Goal: Information Seeking & Learning: Check status

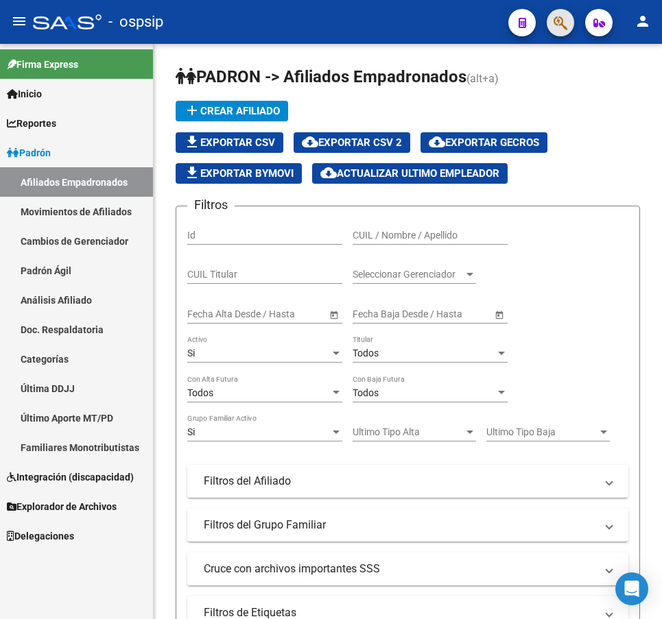
click at [553, 24] on button "button" at bounding box center [559, 22] width 27 height 27
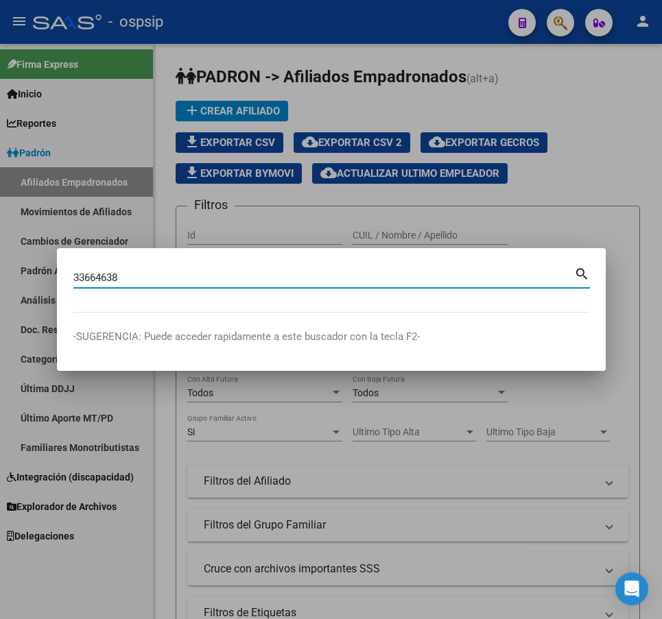
type input "33664638"
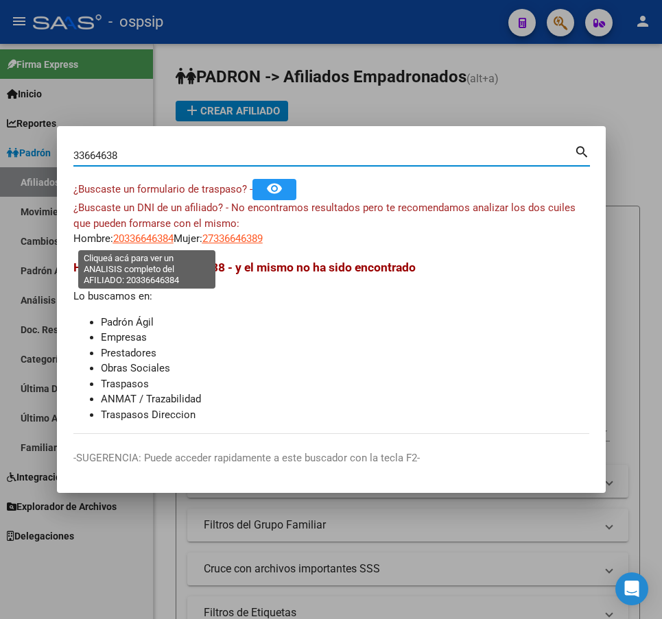
click at [147, 241] on span "20336646384" at bounding box center [143, 238] width 60 height 12
type textarea "20336646384"
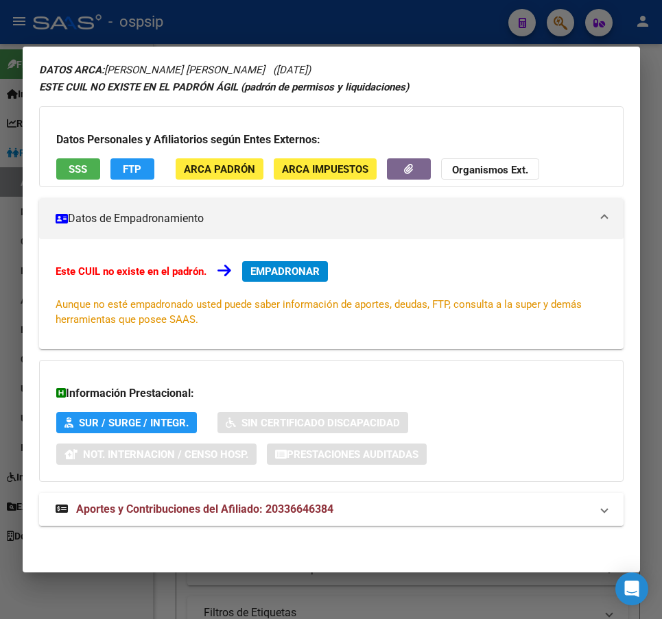
click at [348, 507] on mat-panel-title "Aportes y Contribuciones del Afiliado: 20336646384" at bounding box center [323, 509] width 535 height 16
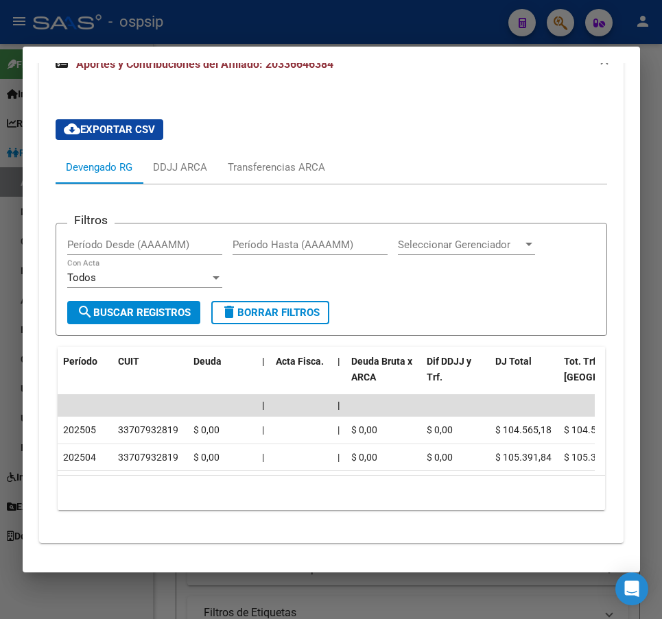
scroll to position [531, 0]
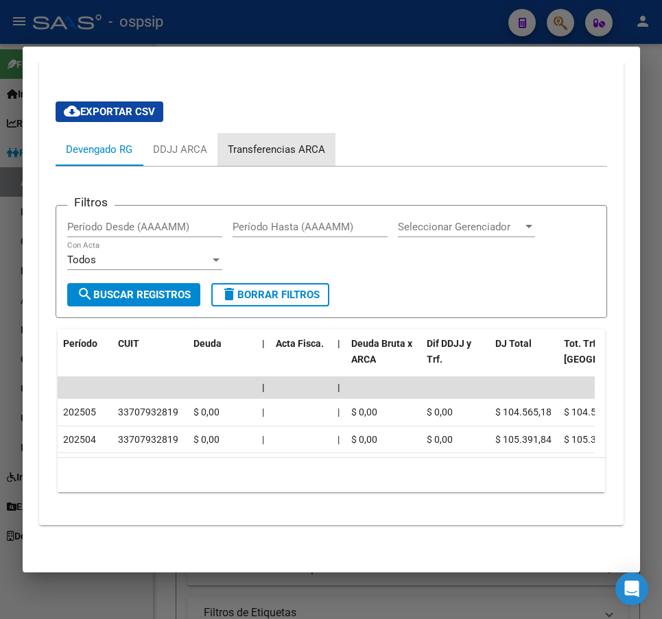
click at [304, 143] on div "Transferencias ARCA" at bounding box center [276, 149] width 97 height 15
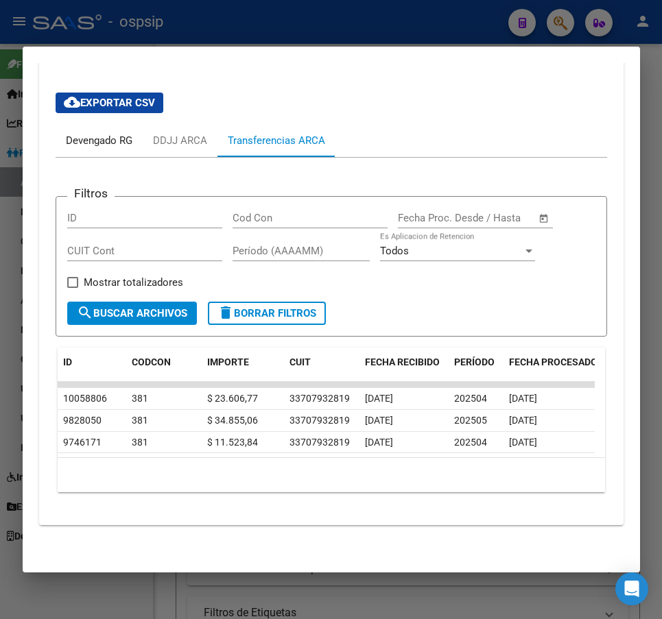
click at [98, 133] on div "Devengado RG" at bounding box center [99, 140] width 66 height 15
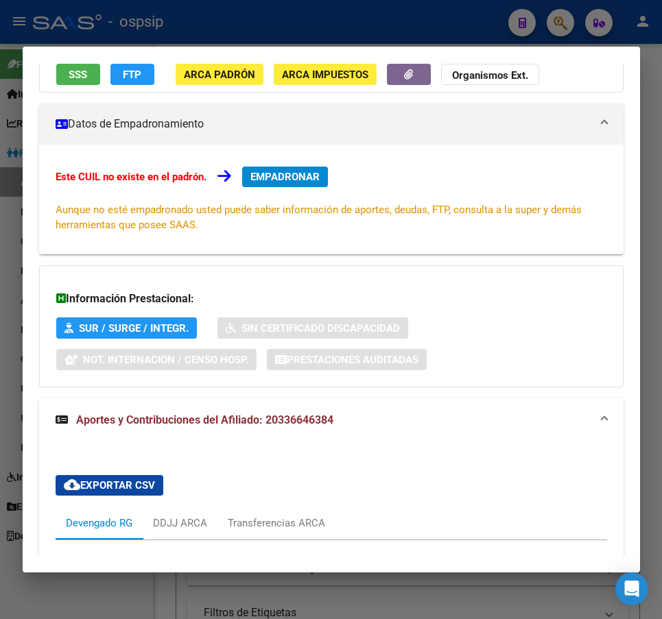
scroll to position [0, 0]
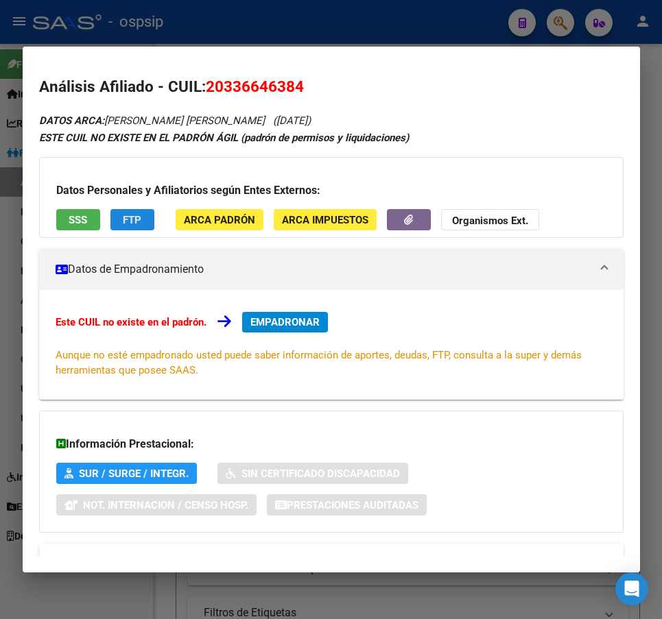
click at [120, 226] on button "FTP" at bounding box center [132, 219] width 44 height 21
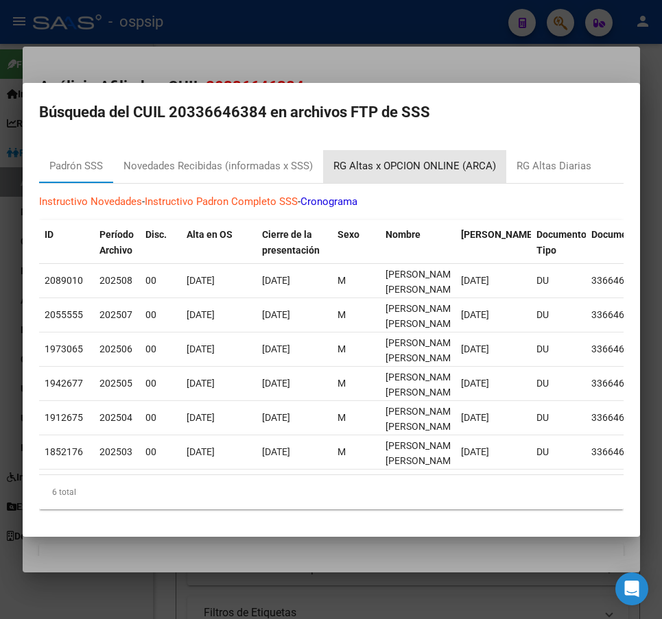
click at [416, 159] on div "RG Altas x OPCION ONLINE (ARCA)" at bounding box center [414, 166] width 162 height 16
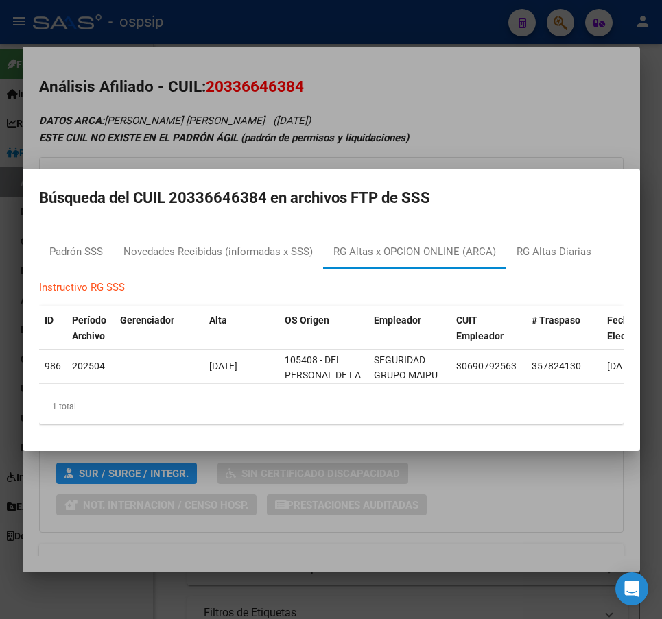
click at [498, 141] on div at bounding box center [331, 309] width 662 height 619
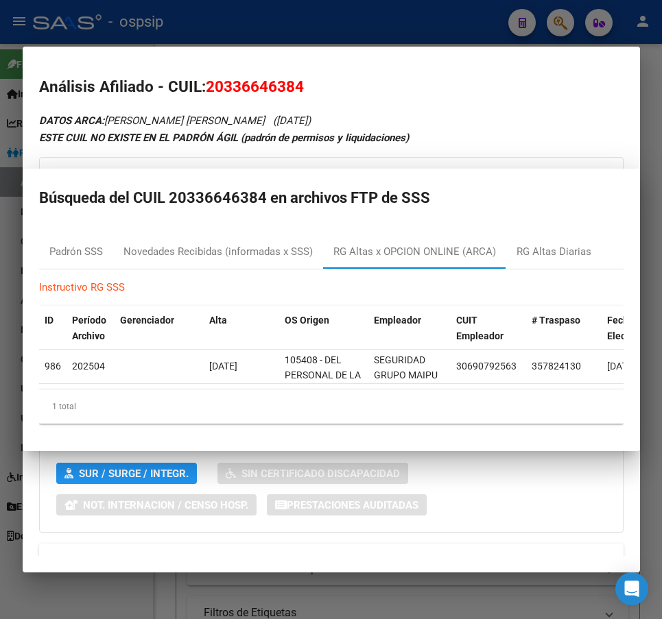
click at [500, 140] on div "ESTE CUIL NO EXISTE EN EL PADRÓN ÁGIL (padrón de permisos y liquidaciones)" at bounding box center [331, 138] width 584 height 16
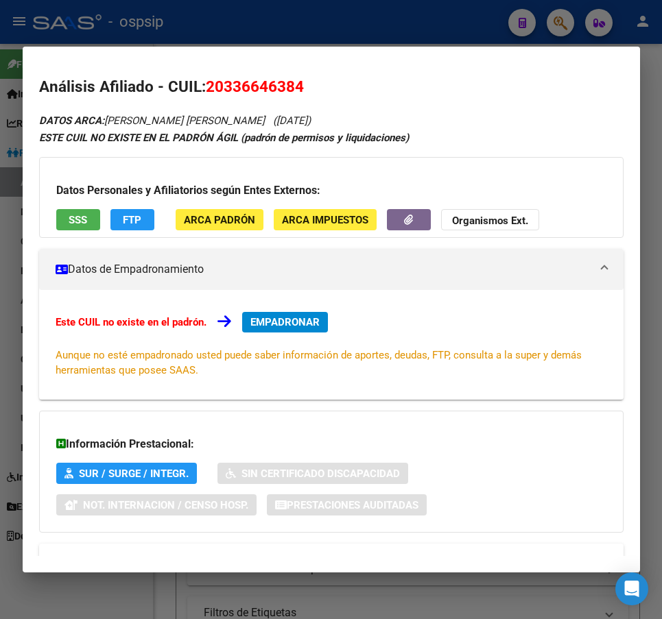
click at [437, 32] on div at bounding box center [331, 309] width 662 height 619
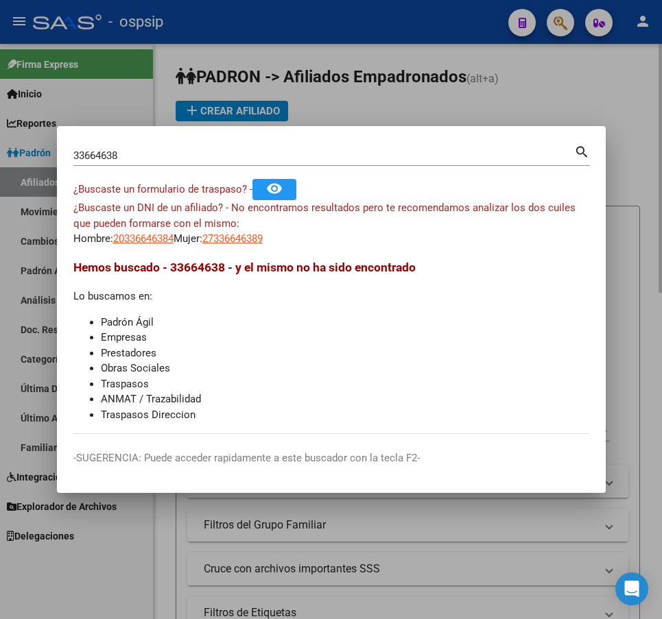
drag, startPoint x: 494, startPoint y: 35, endPoint x: 526, endPoint y: 60, distance: 41.0
click at [494, 37] on div at bounding box center [331, 309] width 662 height 619
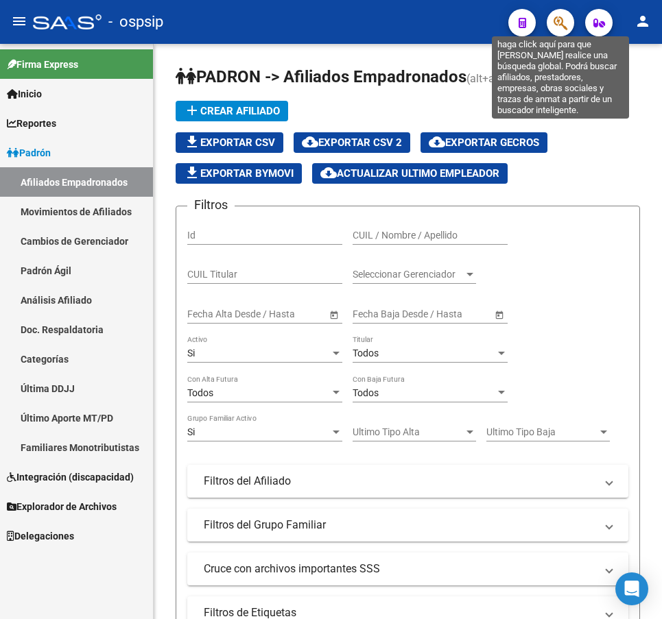
click at [555, 29] on icon "button" at bounding box center [560, 23] width 14 height 16
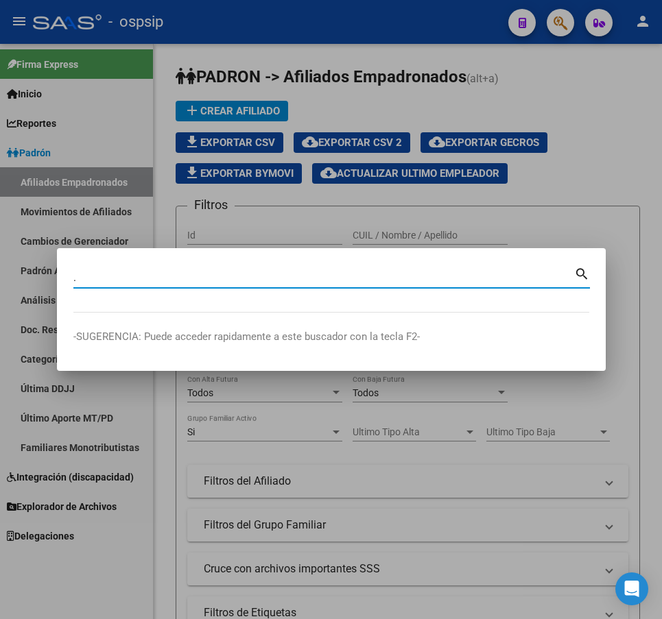
type input "."
click at [359, 287] on div ". [PERSON_NAME] (apellido, dni, cuil, nro traspaso, cuit, obra social)" at bounding box center [323, 277] width 500 height 21
type input "37132739"
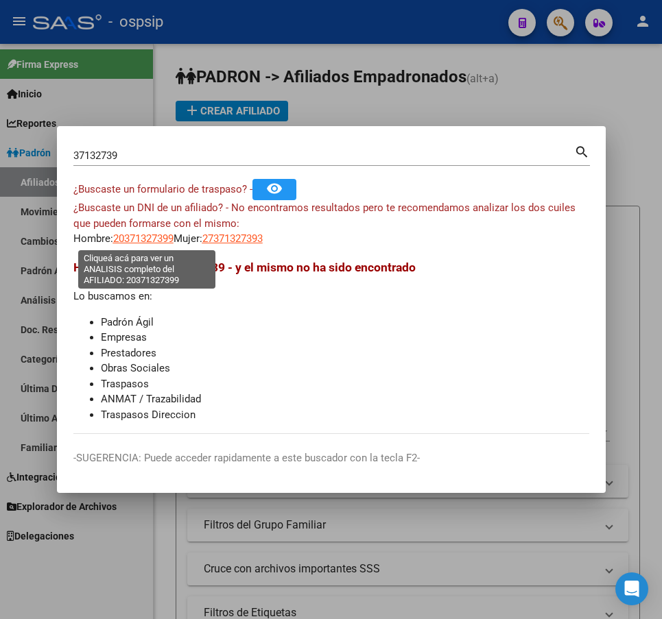
click at [145, 244] on span "20371327399" at bounding box center [143, 238] width 60 height 12
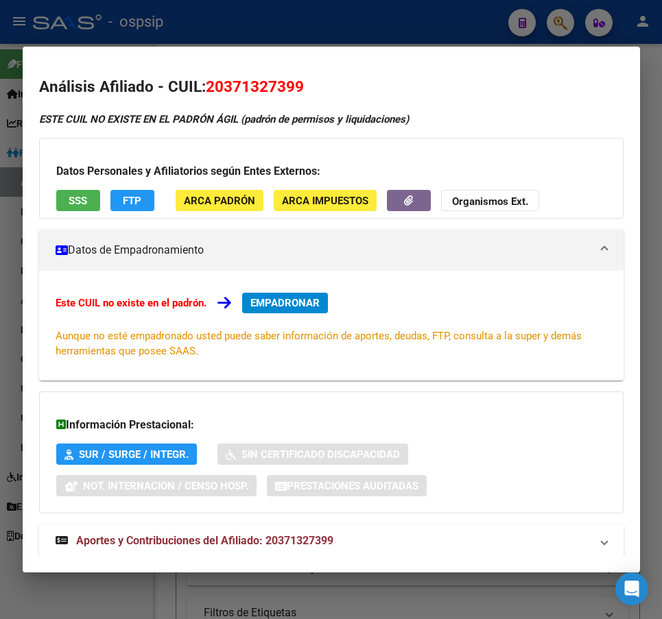
click at [348, 27] on div at bounding box center [331, 309] width 662 height 619
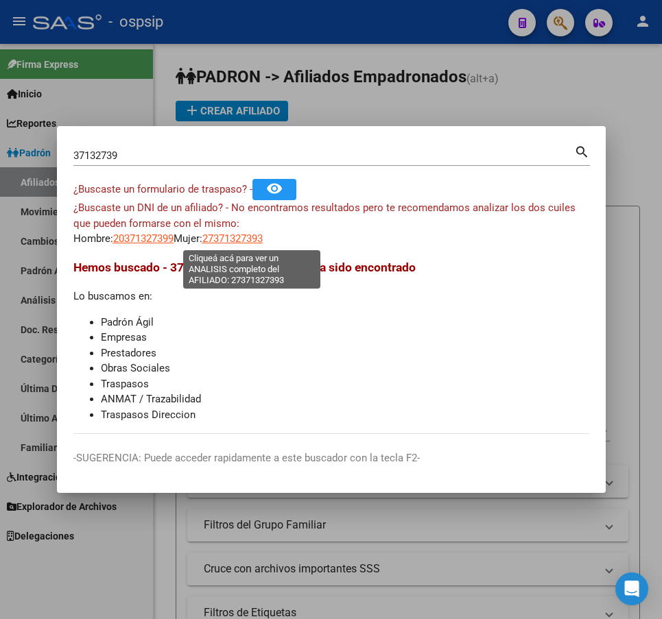
click at [263, 242] on span "27371327393" at bounding box center [232, 238] width 60 height 12
type textarea "27371327393"
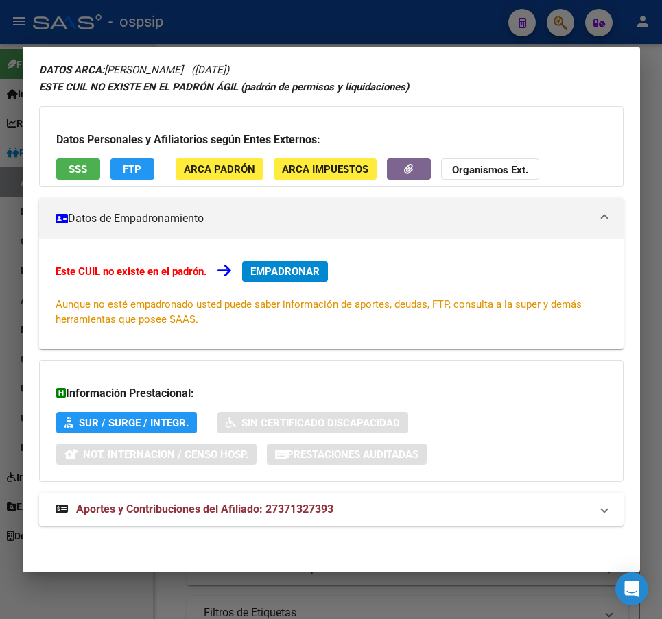
click at [500, 514] on mat-panel-title "Aportes y Contribuciones del Afiliado: 27371327393" at bounding box center [323, 509] width 535 height 16
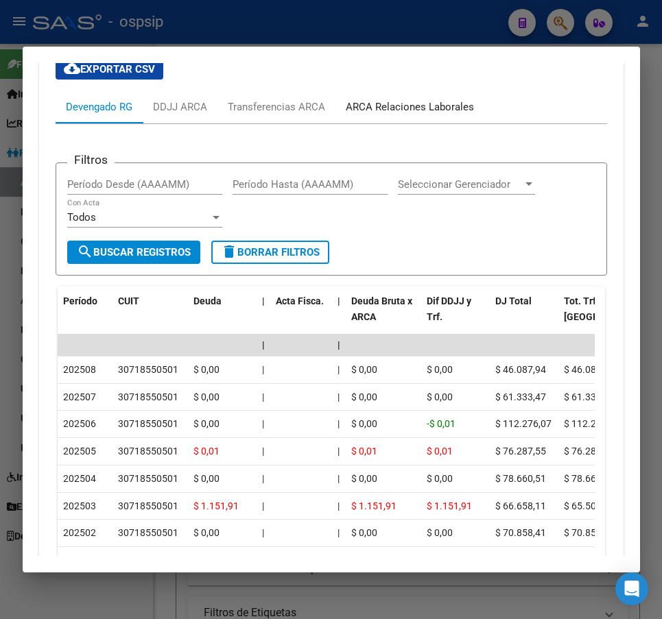
click at [427, 111] on div "ARCA Relaciones Laborales" at bounding box center [410, 106] width 128 height 15
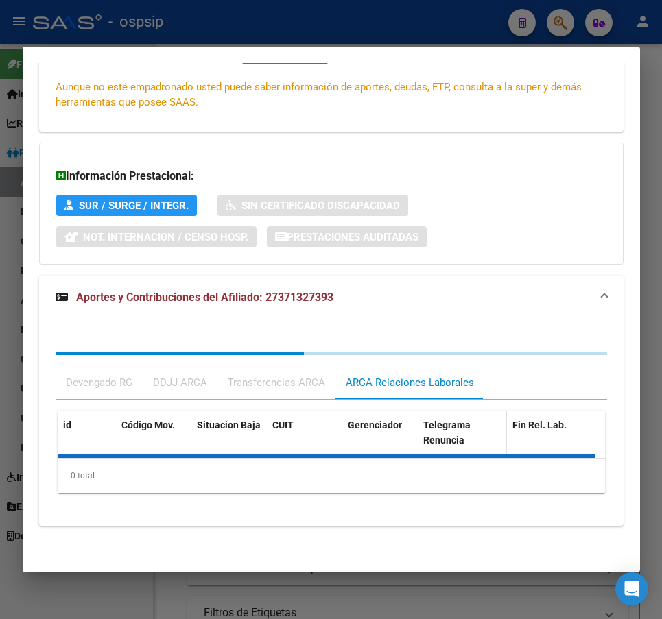
scroll to position [327, 0]
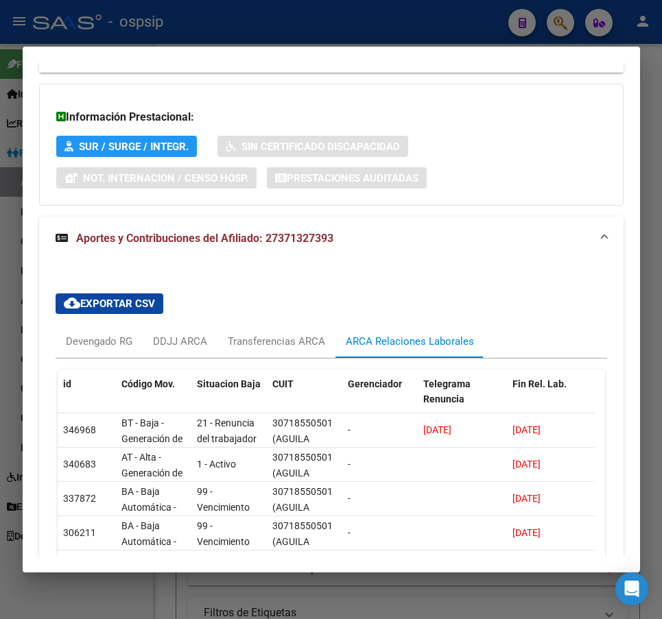
click at [431, 24] on div at bounding box center [331, 309] width 662 height 619
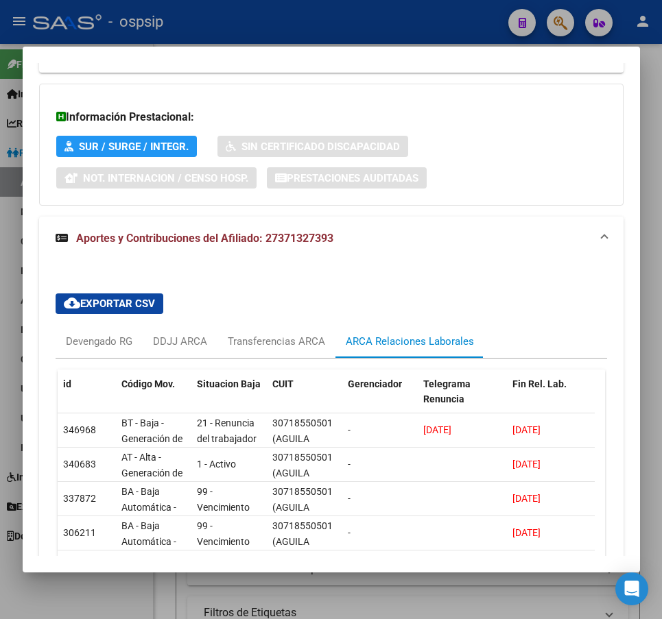
click at [431, 24] on div at bounding box center [331, 309] width 662 height 619
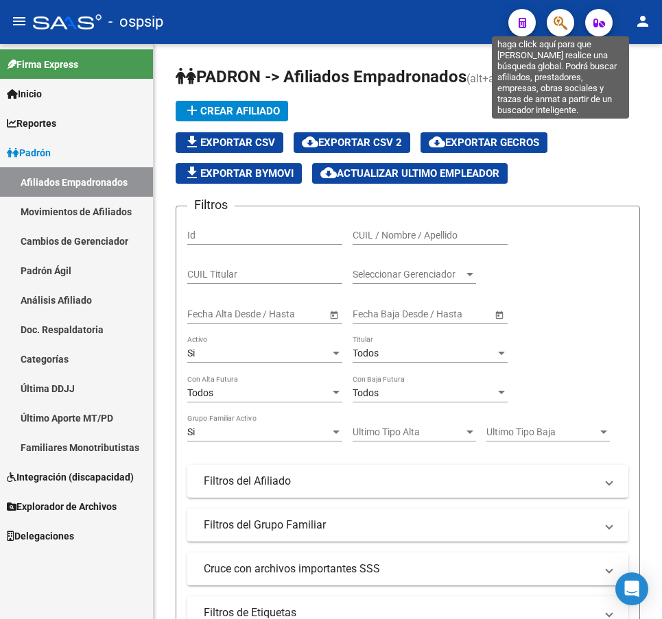
click at [557, 20] on icon "button" at bounding box center [560, 23] width 14 height 16
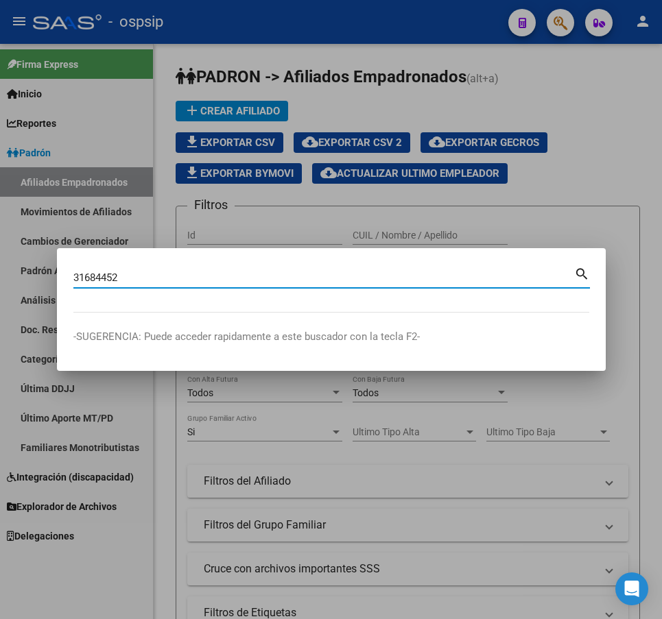
type input "31684452"
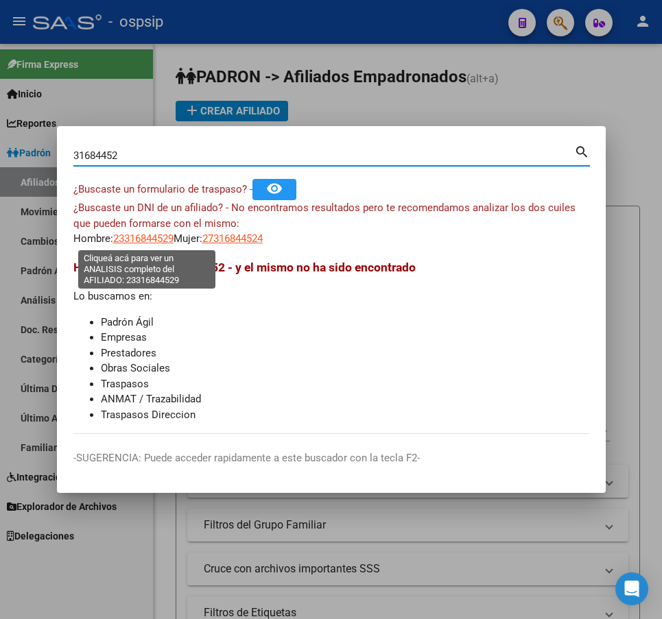
click at [152, 240] on span "23316844529" at bounding box center [143, 238] width 60 height 12
type textarea "23316844529"
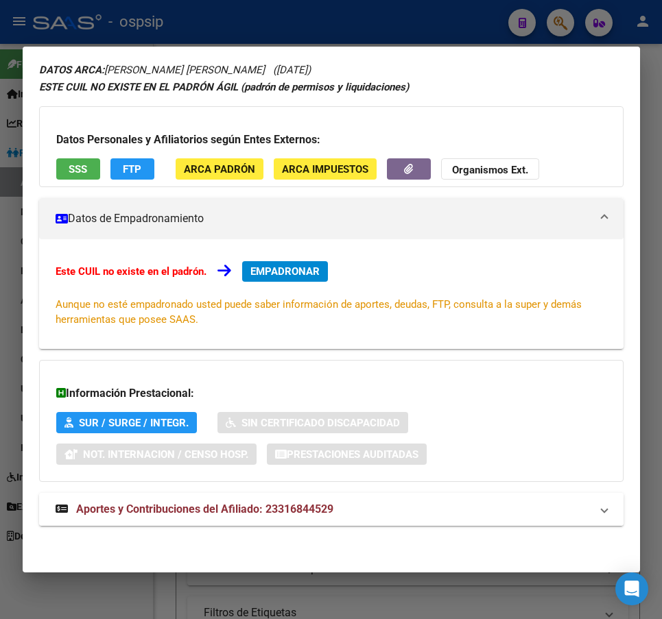
click at [420, 516] on mat-panel-title "Aportes y Contribuciones del Afiliado: 23316844529" at bounding box center [323, 509] width 535 height 16
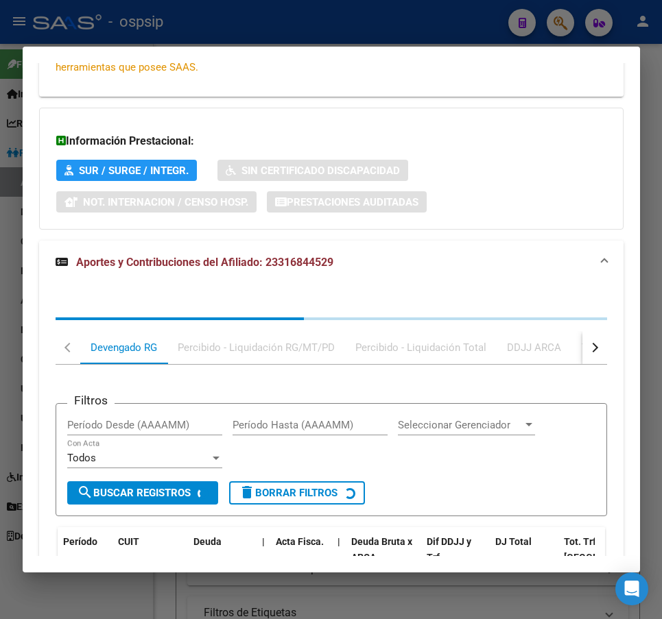
scroll to position [424, 0]
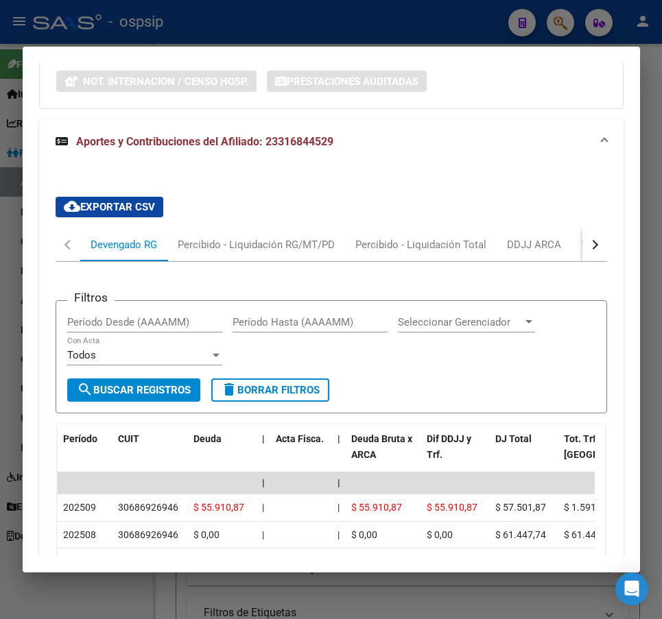
click at [426, 24] on div at bounding box center [331, 309] width 662 height 619
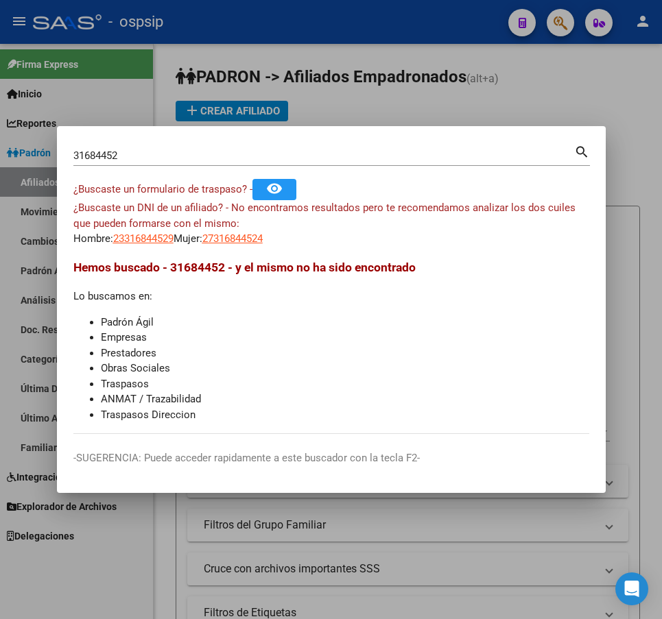
click at [426, 24] on div at bounding box center [331, 309] width 662 height 619
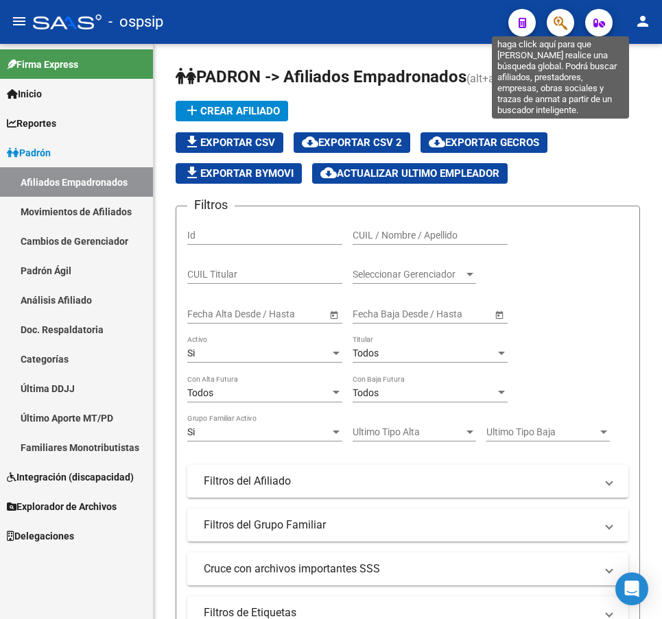
click at [556, 23] on icon "button" at bounding box center [560, 23] width 14 height 16
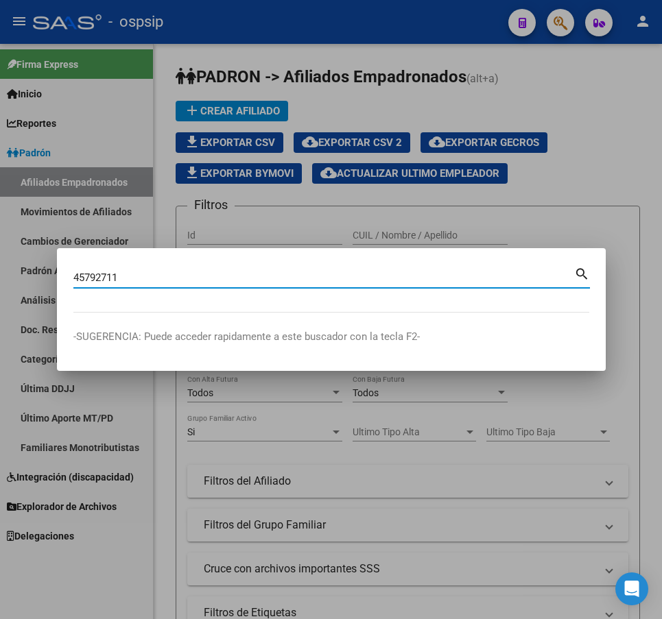
type input "45792711"
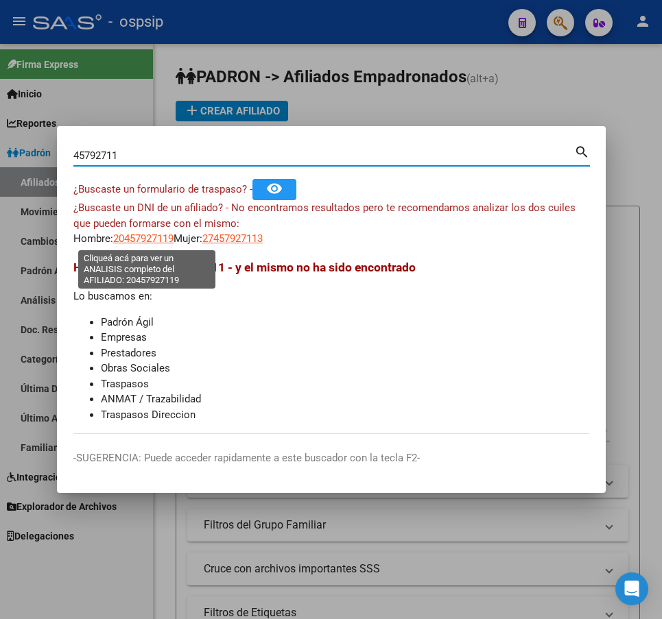
click at [152, 234] on span "20457927119" at bounding box center [143, 238] width 60 height 12
type textarea "20457927119"
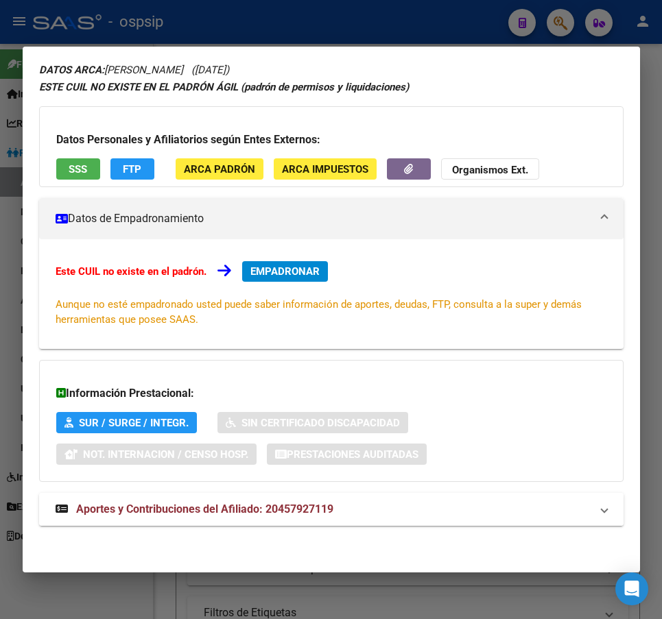
click at [456, 519] on mat-expansion-panel-header "Aportes y Contribuciones del Afiliado: 20457927119" at bounding box center [331, 509] width 584 height 33
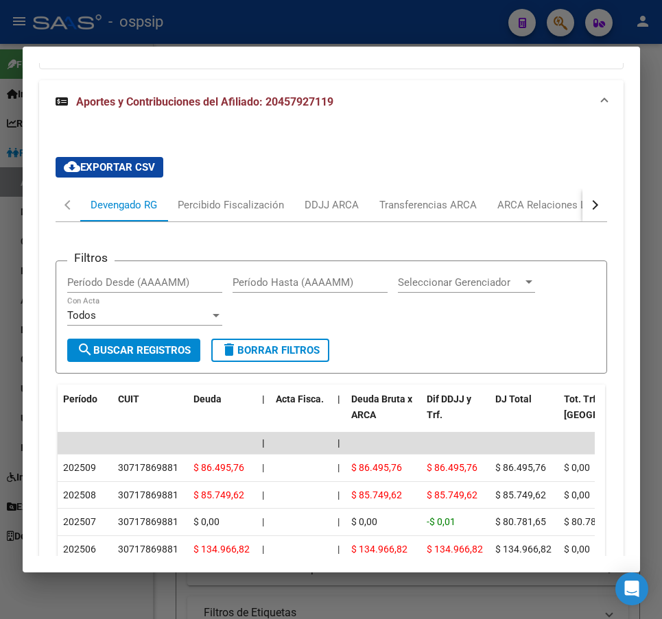
scroll to position [543, 0]
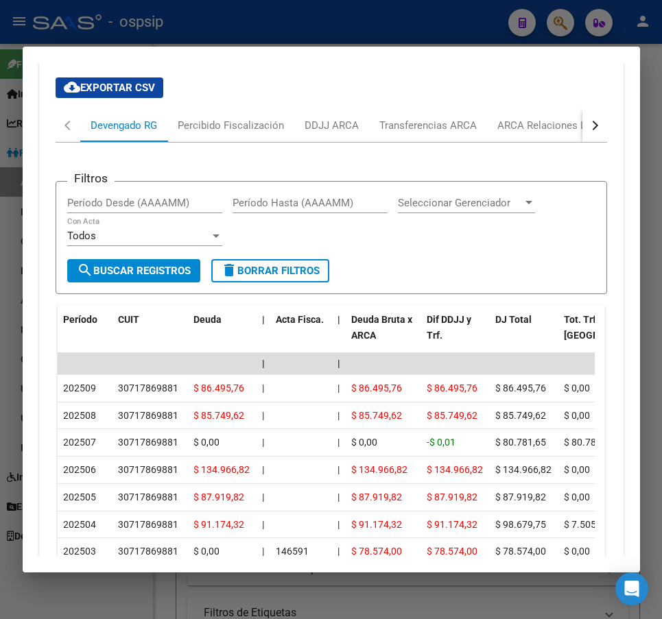
click at [587, 127] on div "button" at bounding box center [592, 126] width 10 height 10
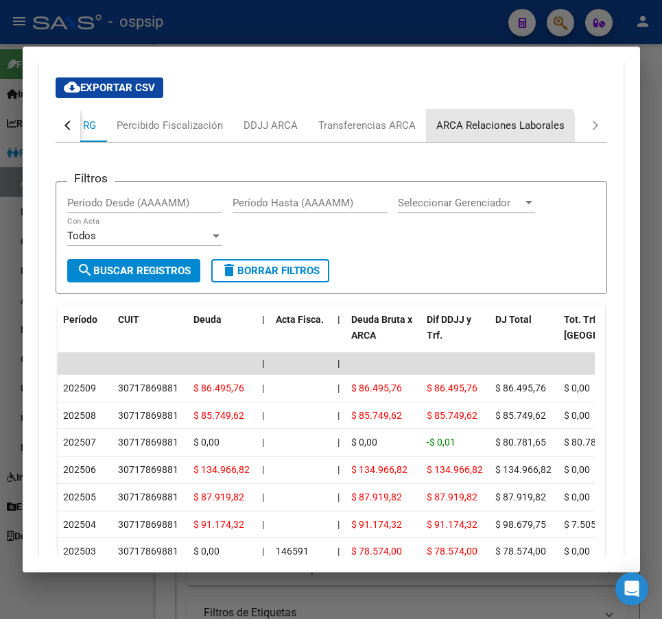
click at [497, 138] on div "ARCA Relaciones Laborales" at bounding box center [500, 125] width 149 height 33
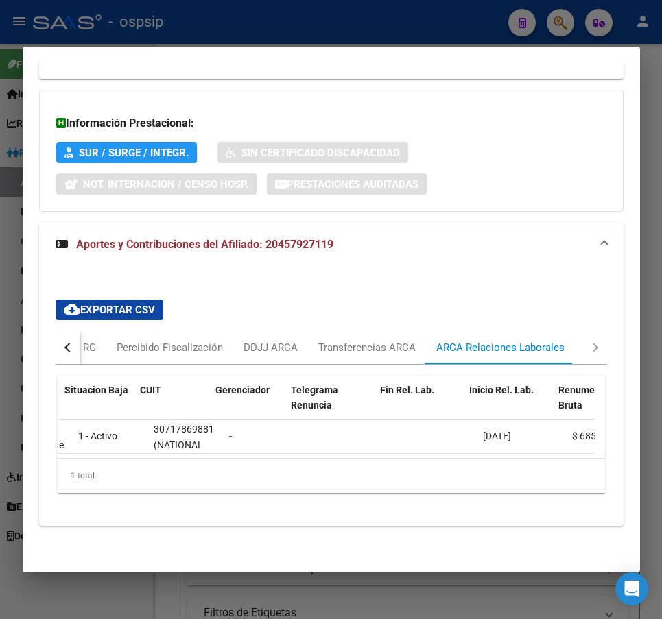
scroll to position [0, 169]
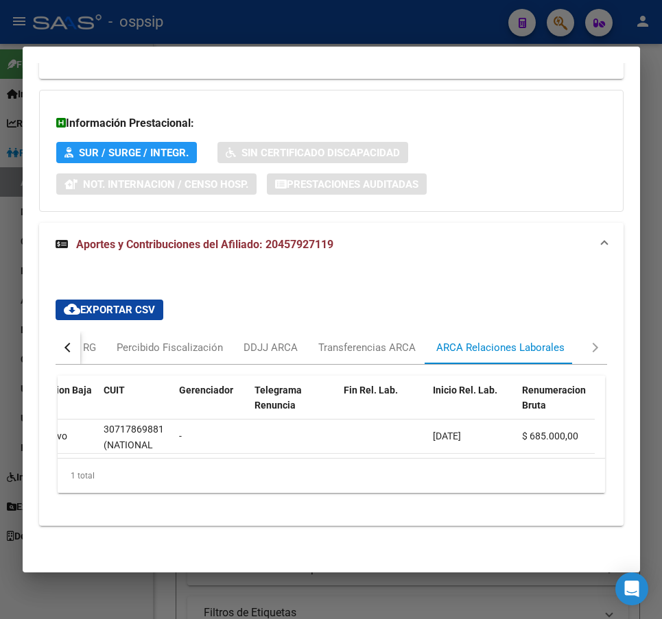
click at [378, 29] on div at bounding box center [331, 309] width 662 height 619
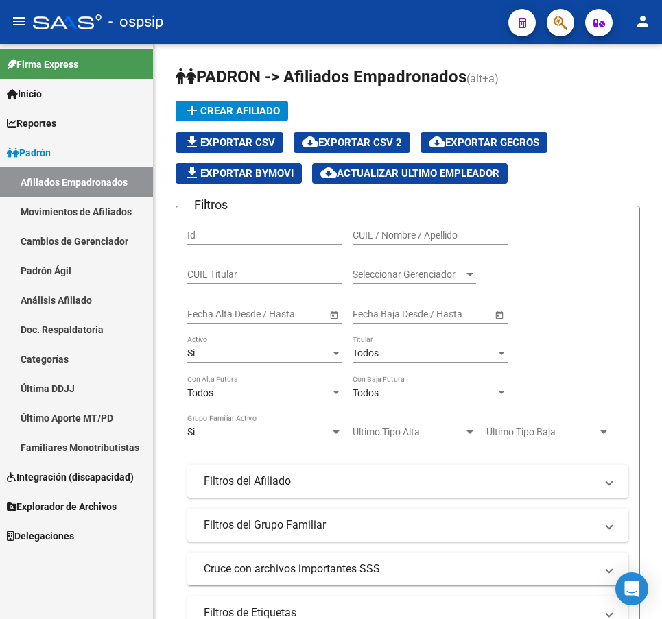
click at [546, 23] on div at bounding box center [554, 22] width 38 height 28
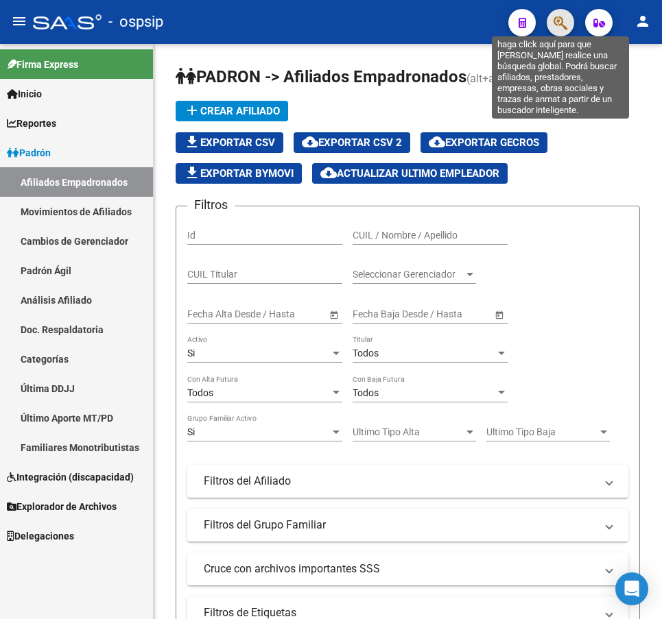
click at [560, 21] on icon "button" at bounding box center [560, 23] width 14 height 16
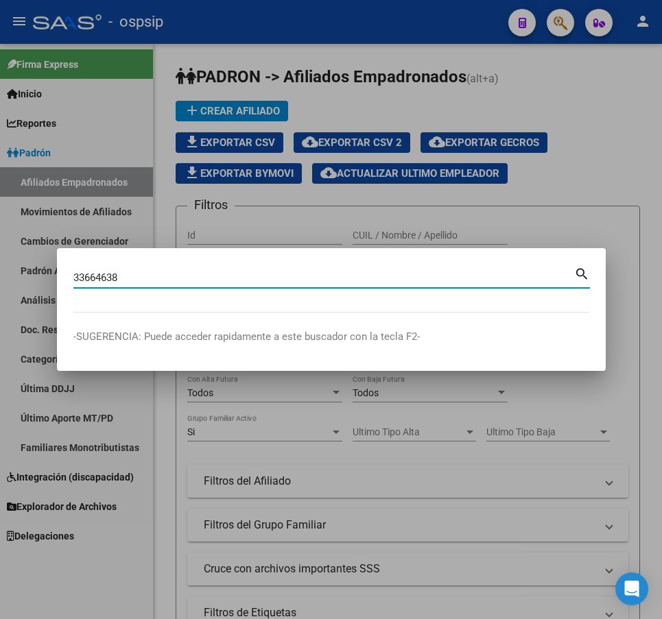
type input "33664638"
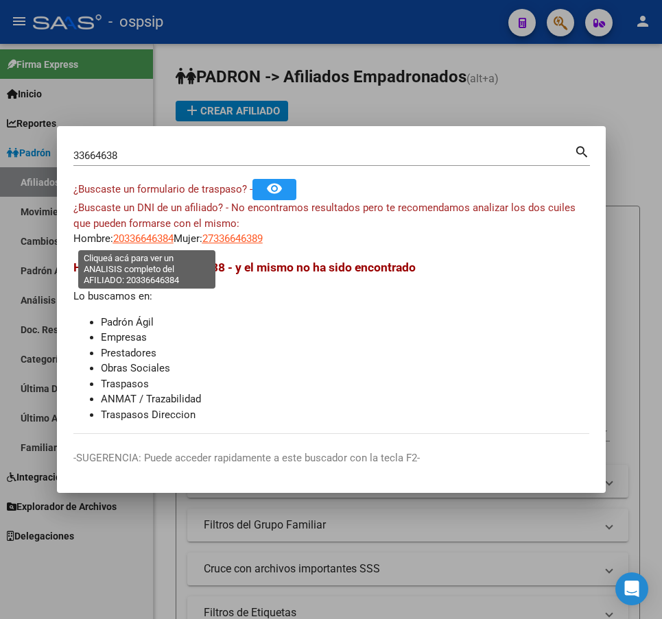
click at [145, 242] on span "20336646384" at bounding box center [143, 238] width 60 height 12
type textarea "20336646384"
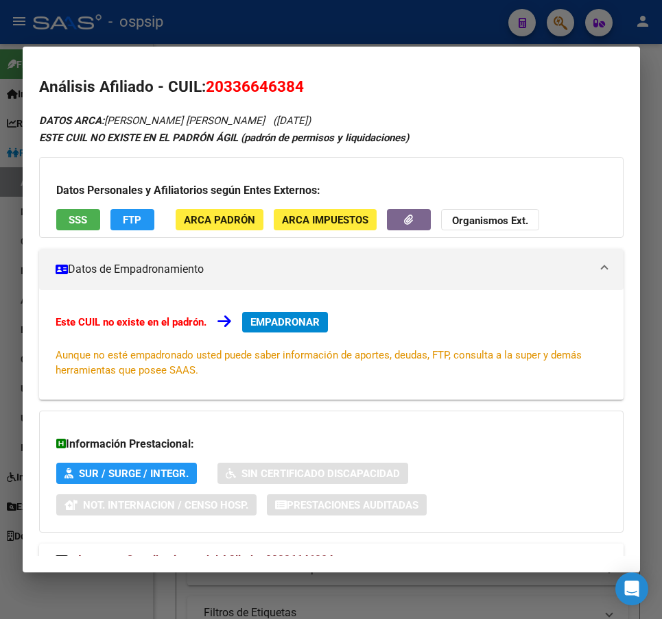
scroll to position [51, 0]
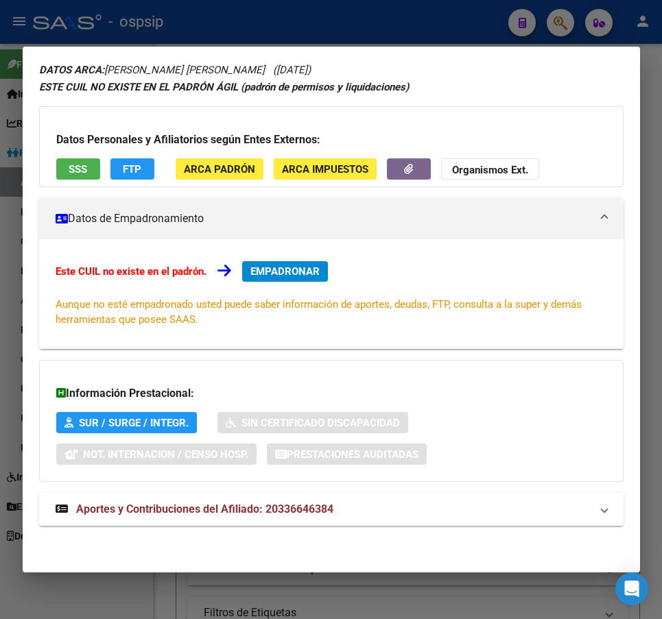
click at [441, 516] on mat-panel-title "Aportes y Contribuciones del Afiliado: 20336646384" at bounding box center [323, 509] width 535 height 16
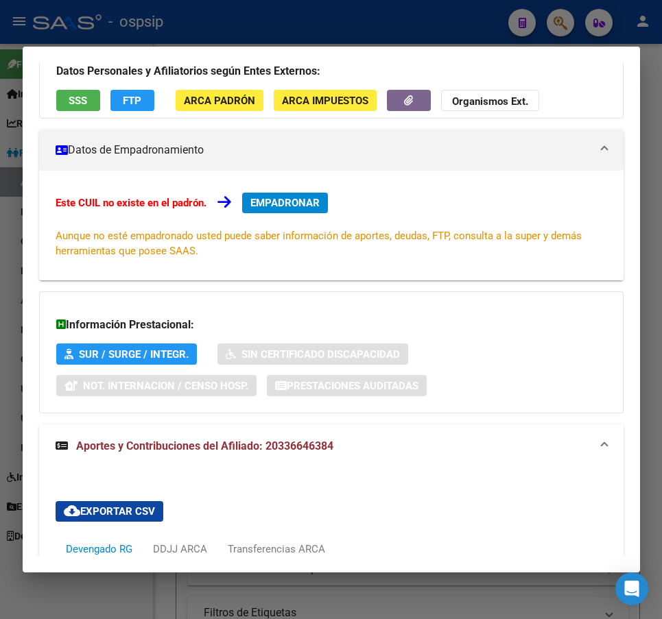
scroll to position [0, 0]
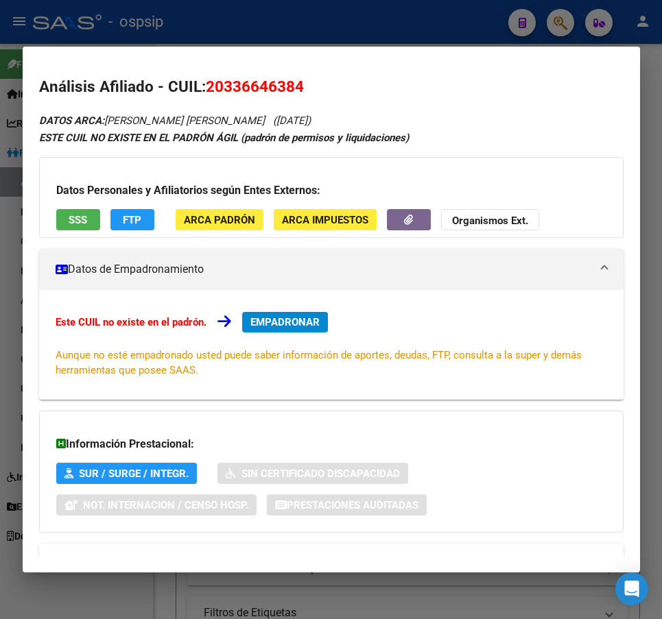
click at [118, 226] on button "FTP" at bounding box center [132, 219] width 44 height 21
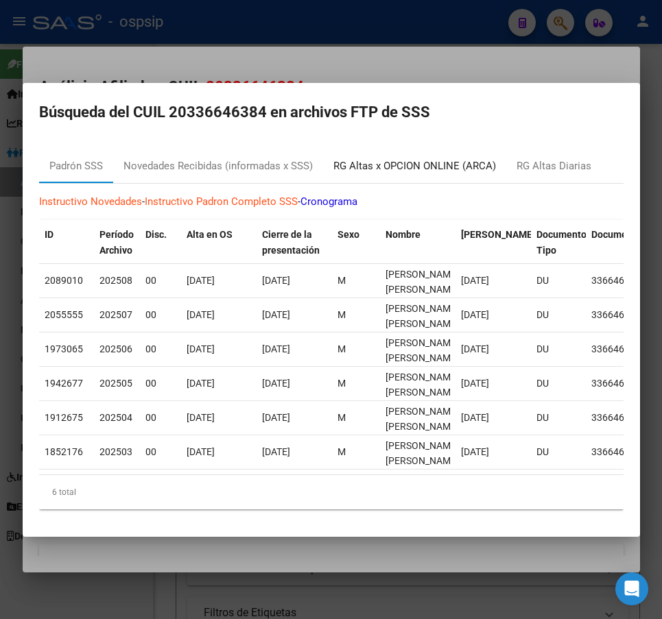
click at [448, 158] on div "RG Altas x OPCION ONLINE (ARCA)" at bounding box center [414, 166] width 162 height 16
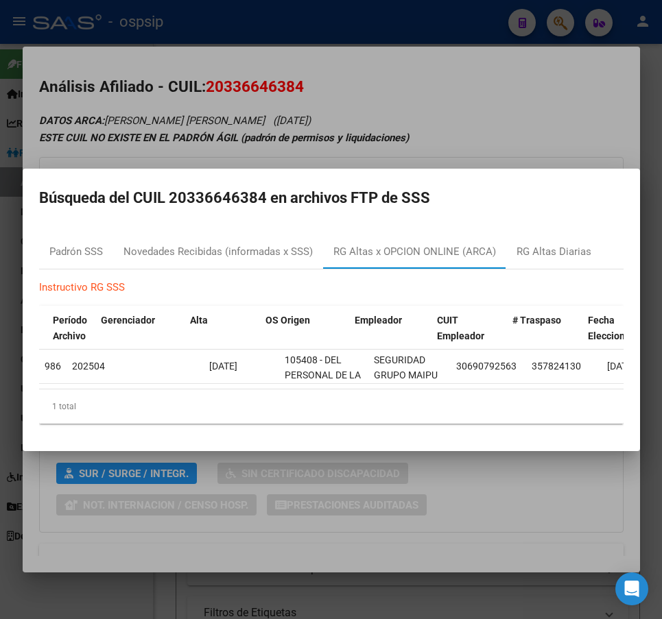
scroll to position [0, 49]
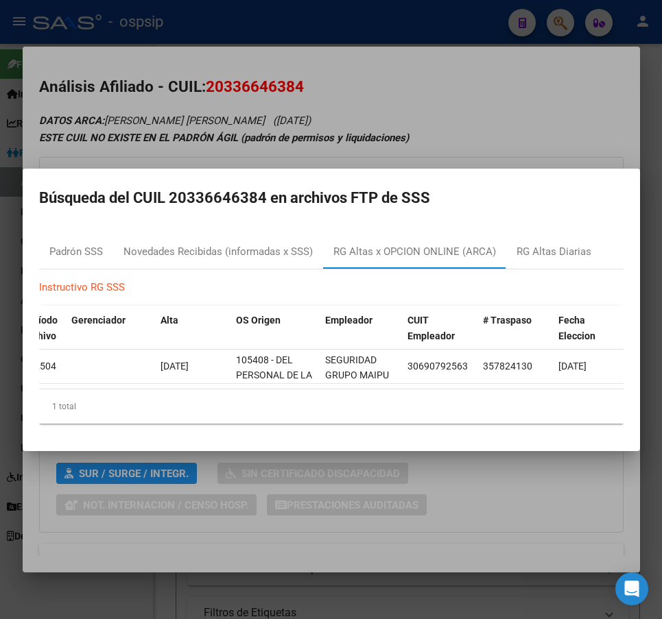
click at [509, 516] on div at bounding box center [331, 309] width 662 height 619
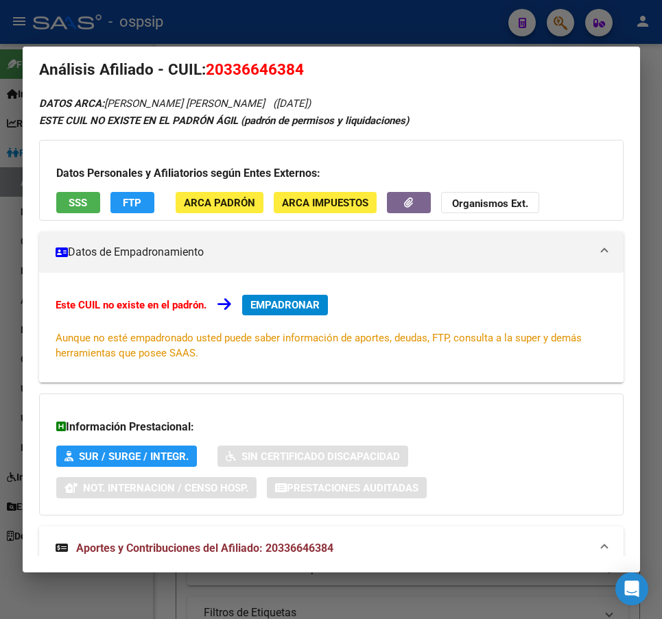
scroll to position [0, 0]
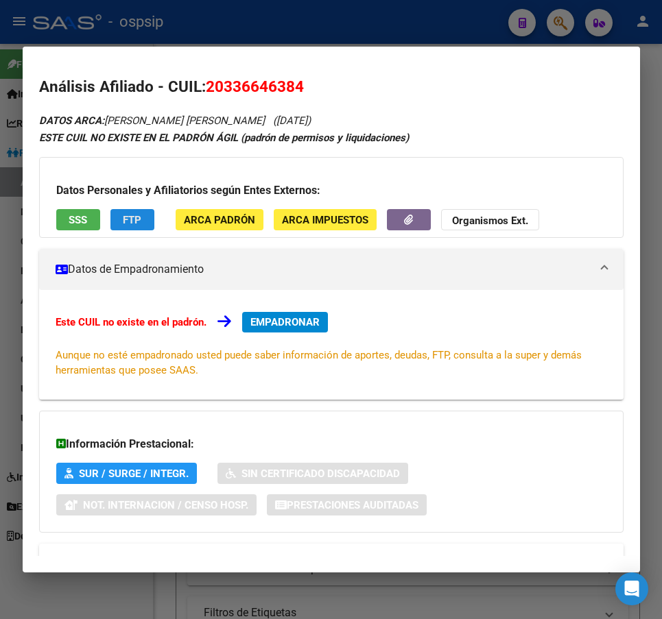
click at [121, 211] on button "FTP" at bounding box center [132, 219] width 44 height 21
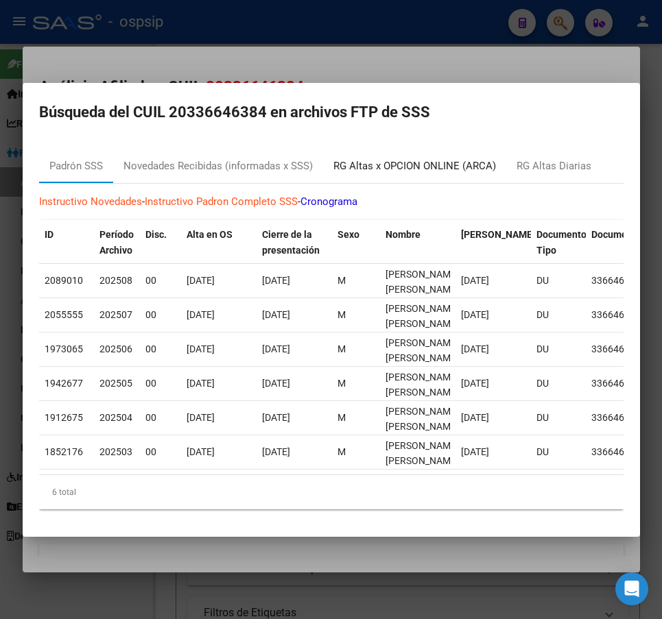
click at [443, 161] on div "RG Altas x OPCION ONLINE (ARCA)" at bounding box center [414, 166] width 162 height 16
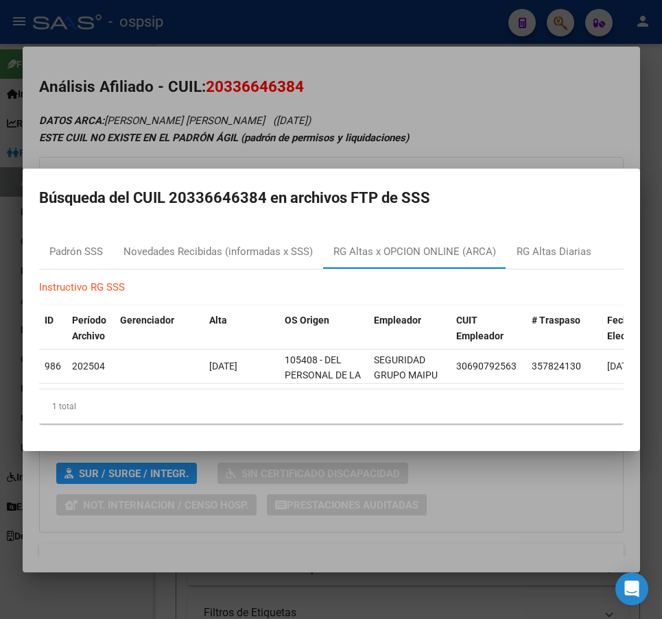
drag, startPoint x: 328, startPoint y: 394, endPoint x: 336, endPoint y: 387, distance: 10.7
click at [349, 393] on div "ID Período Archivo Gerenciador Alta OS Origen Empleador CUIT Empleador # Traspa…" at bounding box center [331, 365] width 584 height 118
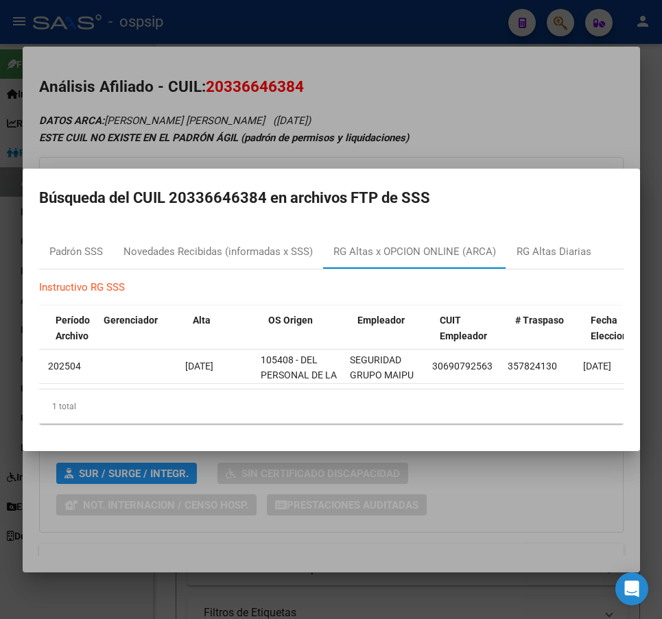
scroll to position [0, 16]
click at [321, 26] on div at bounding box center [331, 309] width 662 height 619
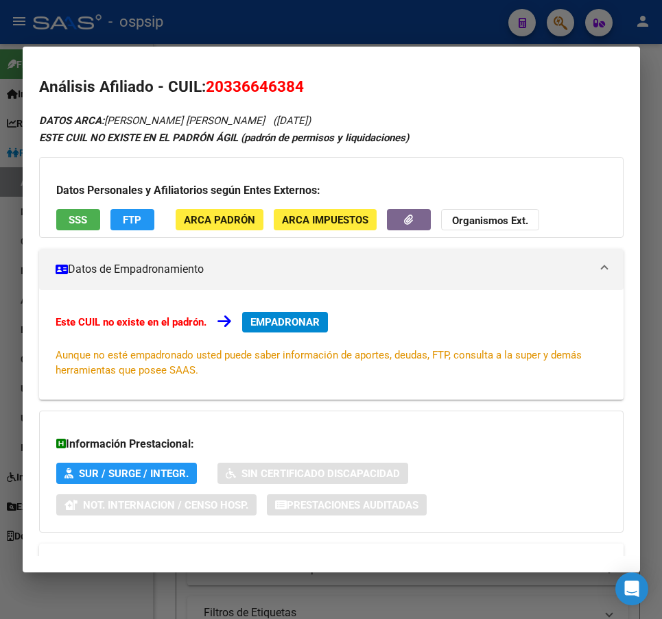
click at [340, 33] on div at bounding box center [331, 309] width 662 height 619
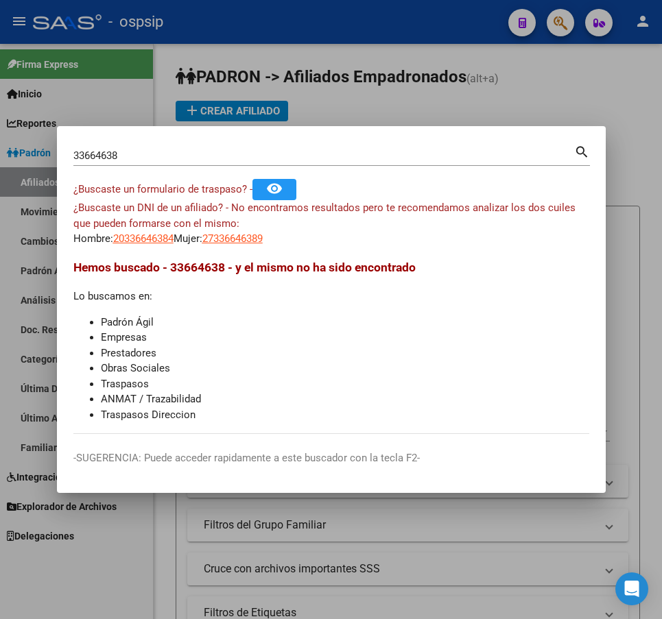
click at [456, 95] on div at bounding box center [331, 309] width 662 height 619
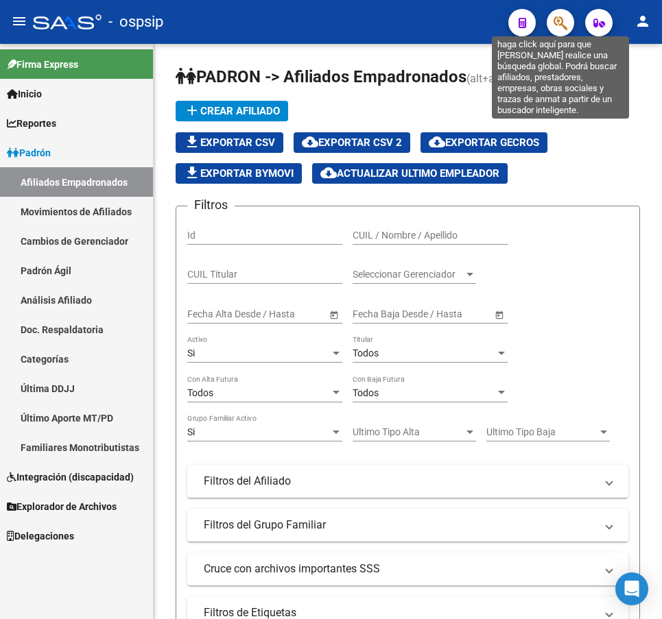
click at [559, 23] on icon "button" at bounding box center [560, 23] width 14 height 16
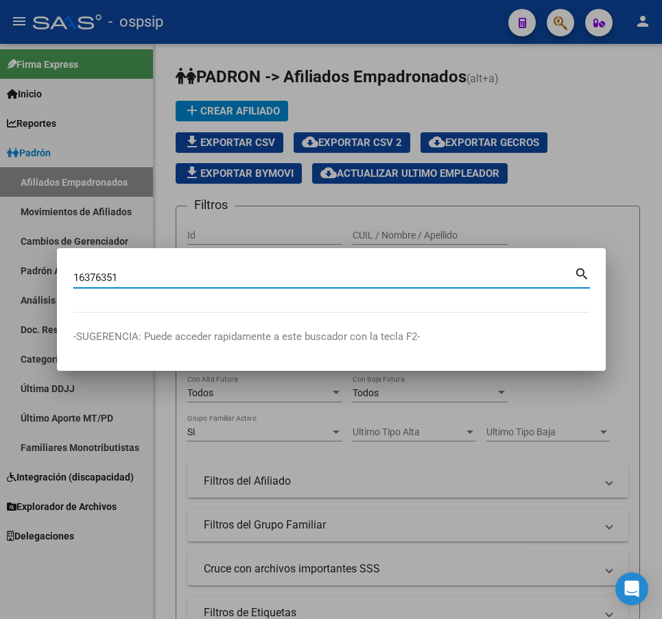
type input "16376351"
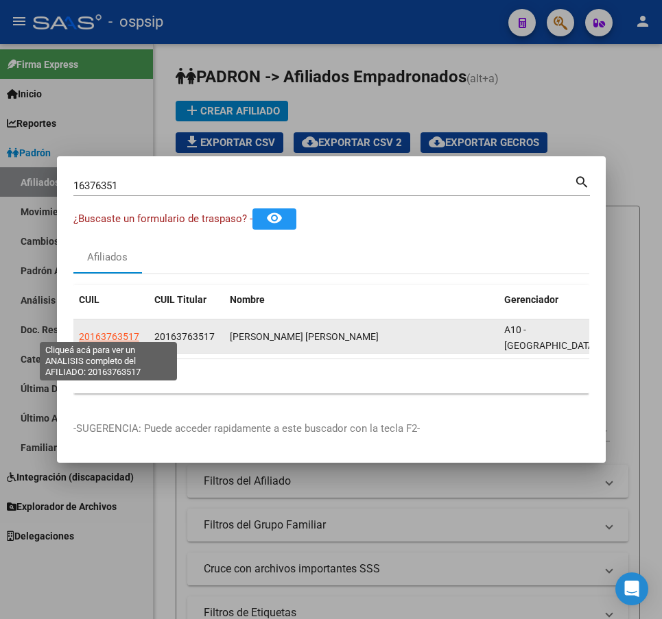
click at [95, 331] on span "20163763517" at bounding box center [109, 336] width 60 height 11
type textarea "20163763517"
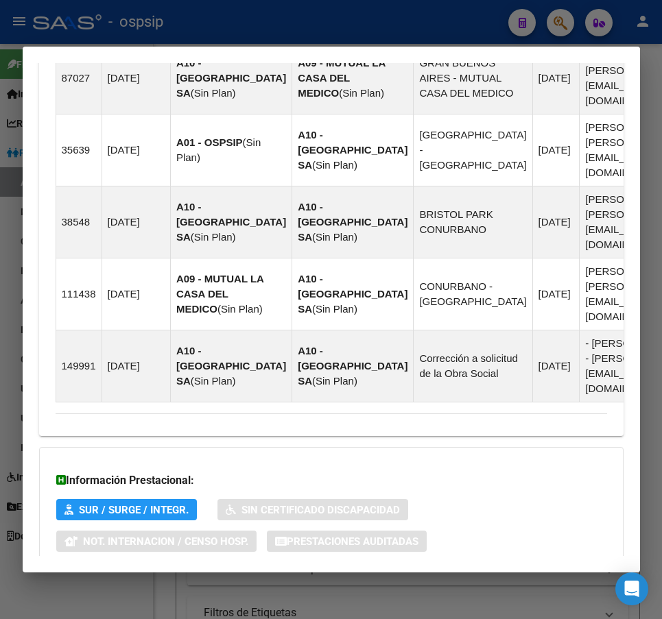
scroll to position [1146, 0]
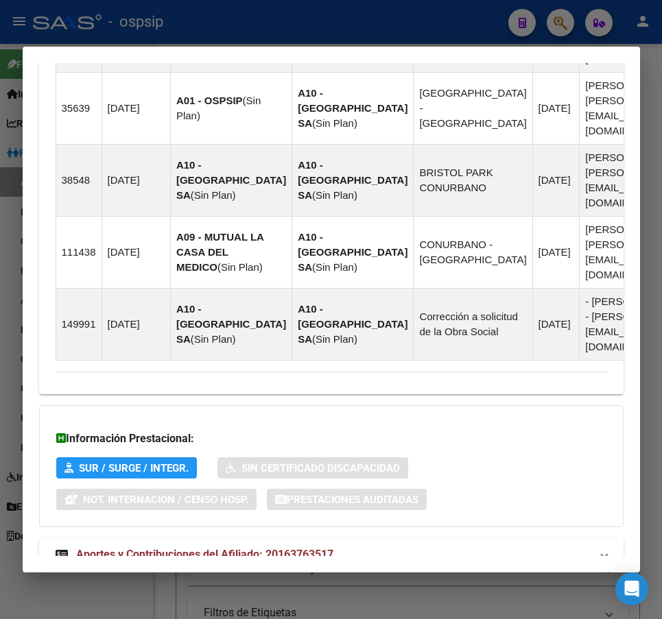
click at [439, 546] on mat-panel-title "Aportes y Contribuciones del Afiliado: 20163763517" at bounding box center [323, 554] width 535 height 16
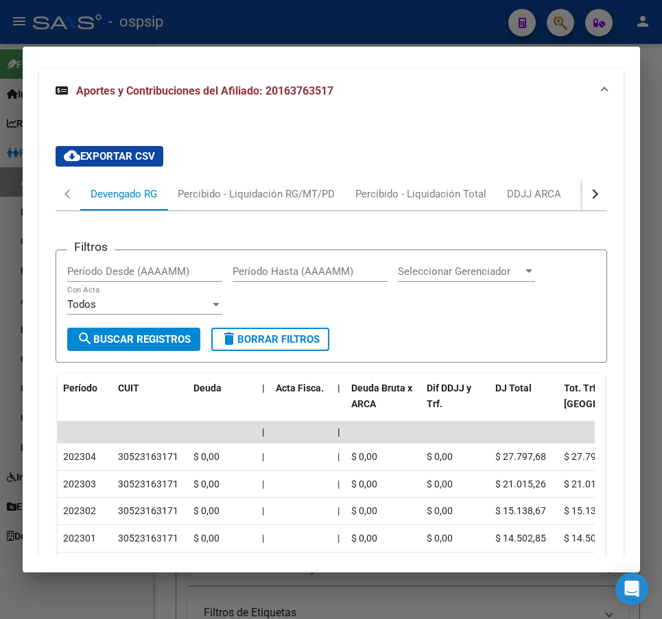
scroll to position [1451, 0]
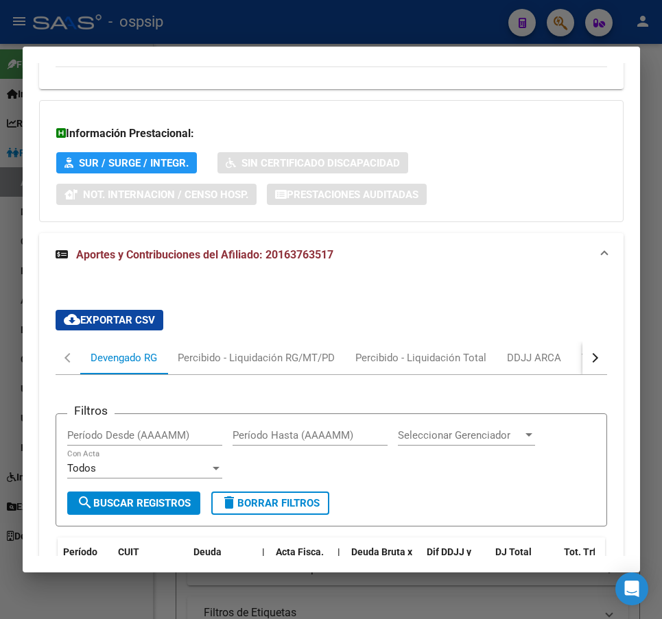
click at [582, 341] on button "button" at bounding box center [594, 357] width 25 height 33
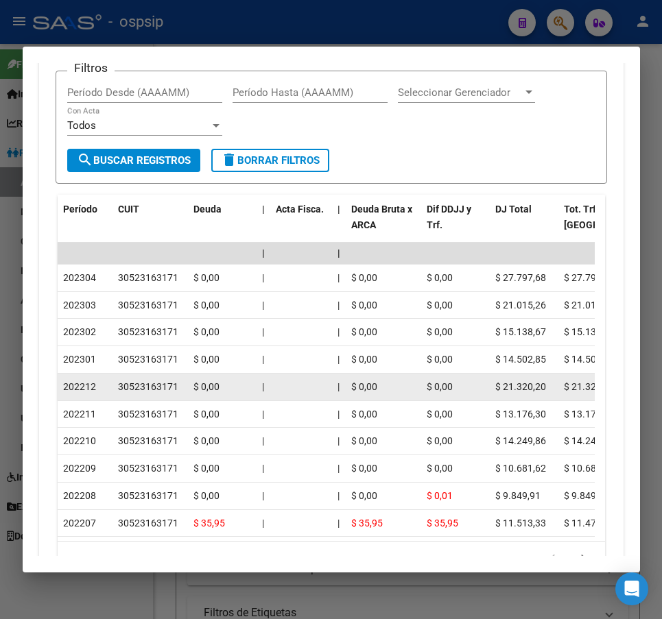
scroll to position [1850, 0]
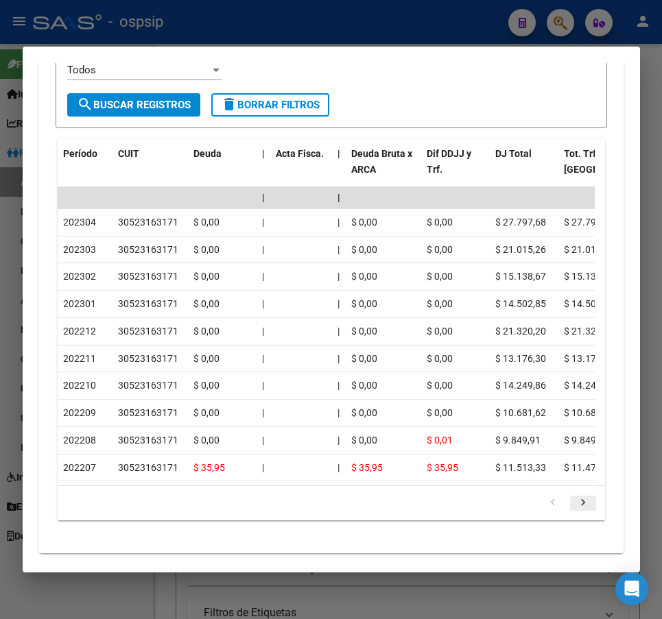
click at [574, 496] on icon "go to next page" at bounding box center [583, 504] width 18 height 16
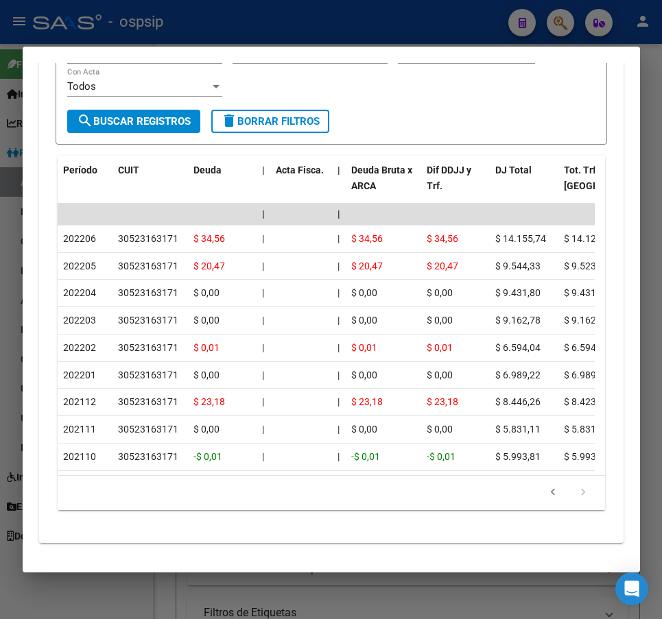
scroll to position [1821, 0]
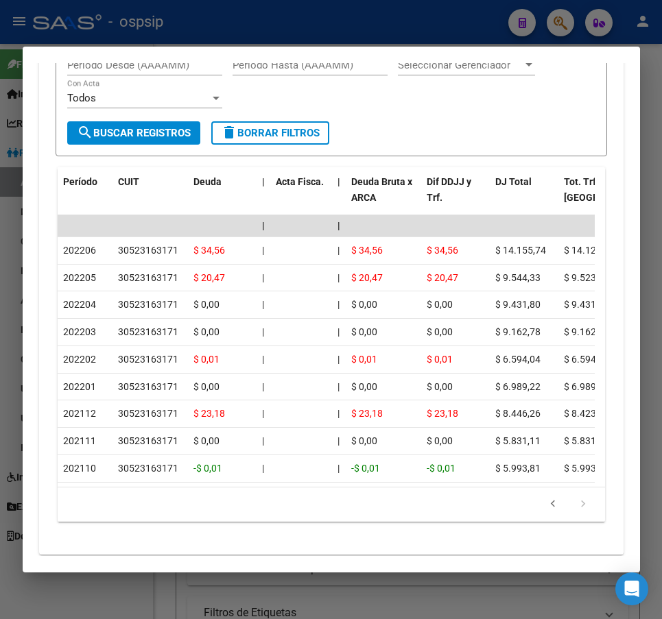
click at [574, 498] on icon "go to next page" at bounding box center [583, 506] width 18 height 16
click at [430, 26] on div at bounding box center [331, 309] width 662 height 619
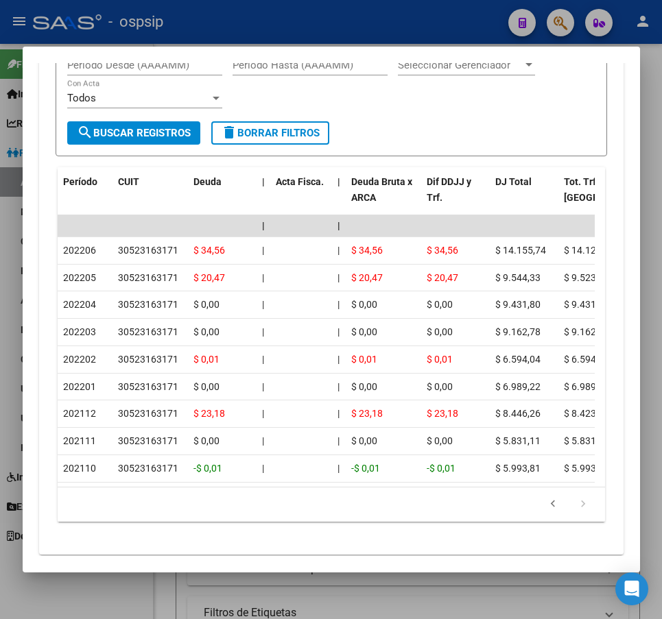
click at [430, 26] on div at bounding box center [331, 309] width 662 height 619
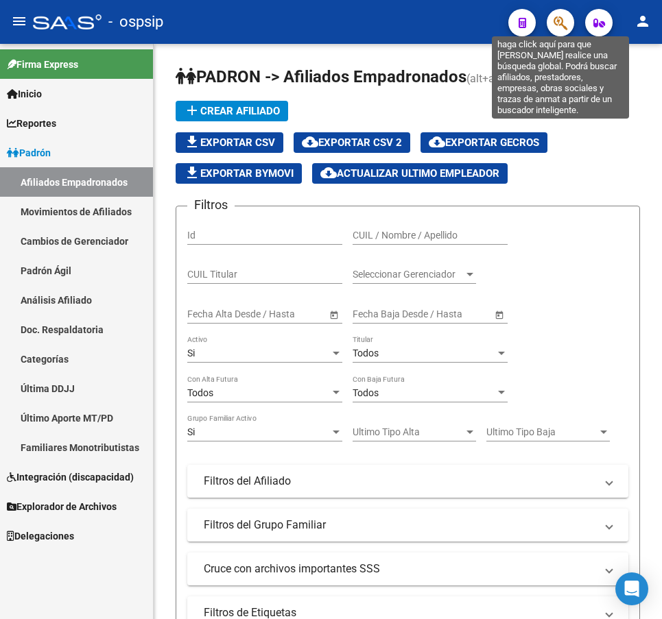
click at [557, 23] on icon "button" at bounding box center [560, 23] width 14 height 16
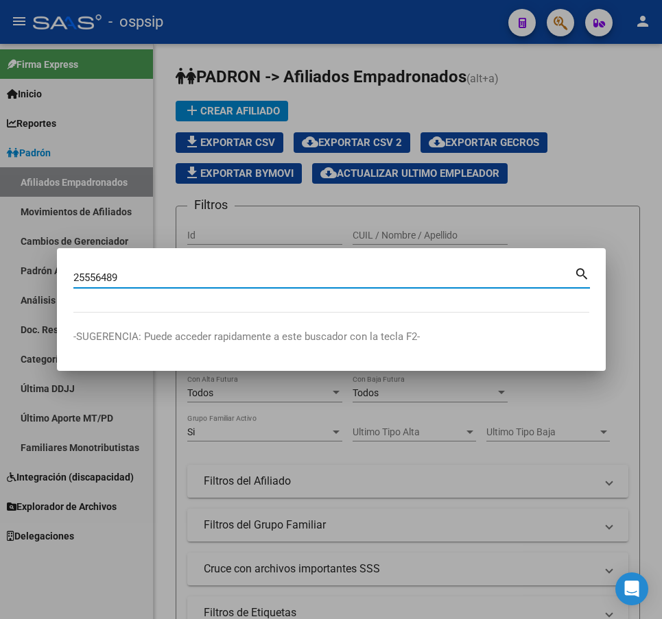
type input "25556489"
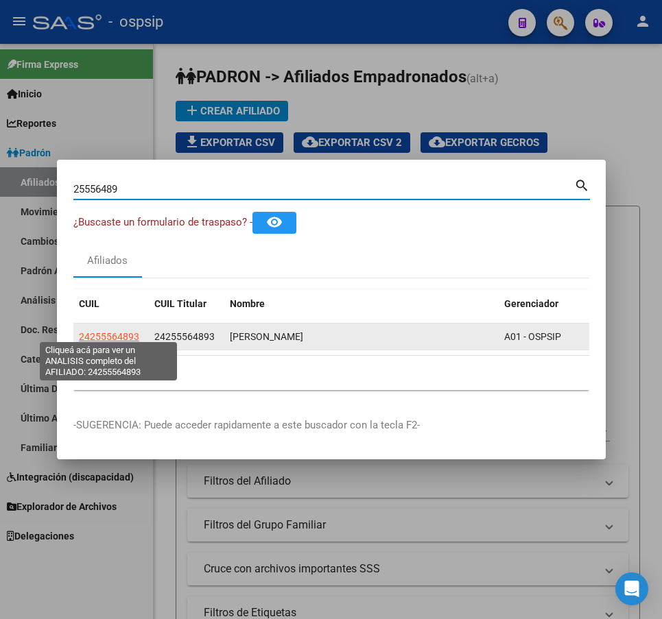
click at [117, 334] on span "24255564893" at bounding box center [109, 336] width 60 height 11
type textarea "24255564893"
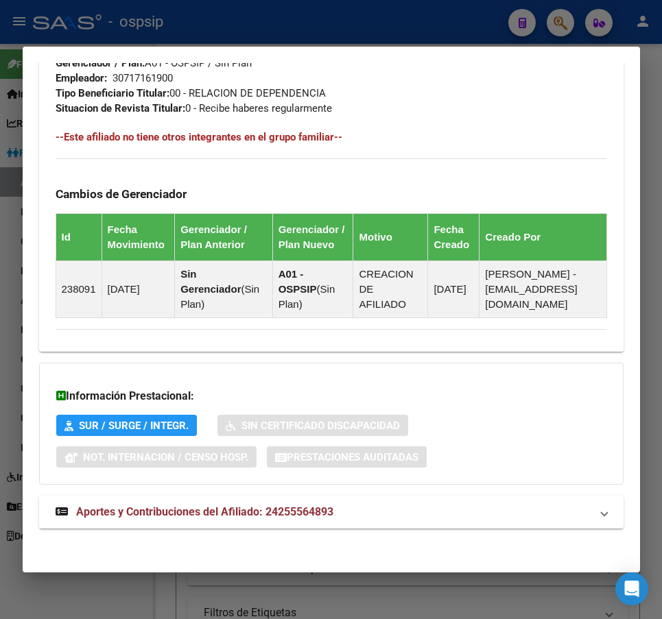
scroll to position [795, 0]
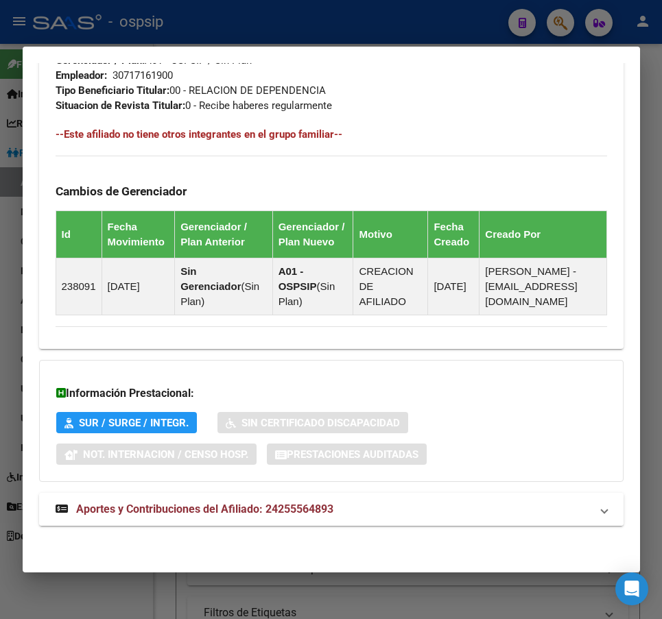
click at [508, 519] on mat-expansion-panel-header "Aportes y Contribuciones del Afiliado: 24255564893" at bounding box center [331, 509] width 584 height 33
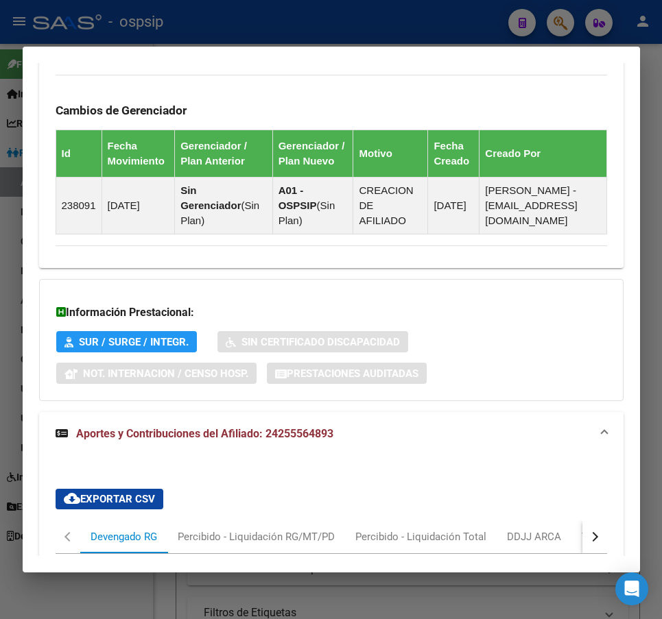
scroll to position [1169, 0]
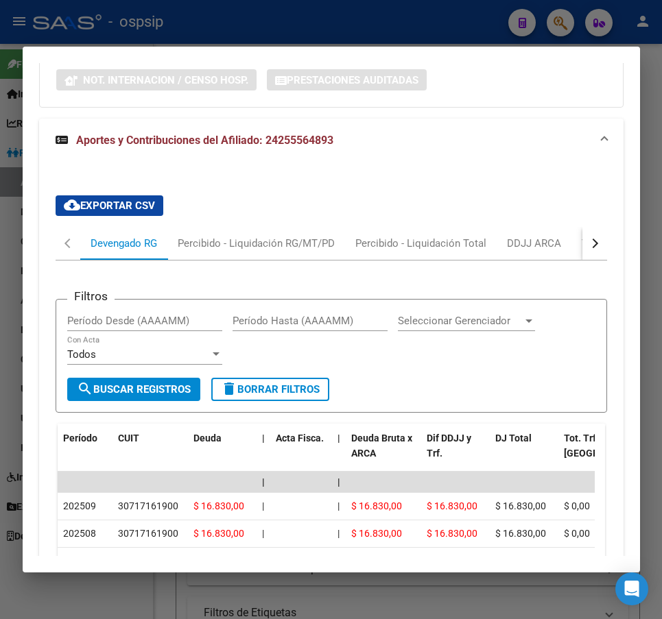
click at [587, 245] on div "button" at bounding box center [592, 244] width 10 height 10
click at [542, 243] on mat-tab-header "Devengado RG Percibido - Liquidación RG/MT/PD Percibido - Liquidación Total DDJ…" at bounding box center [331, 244] width 551 height 34
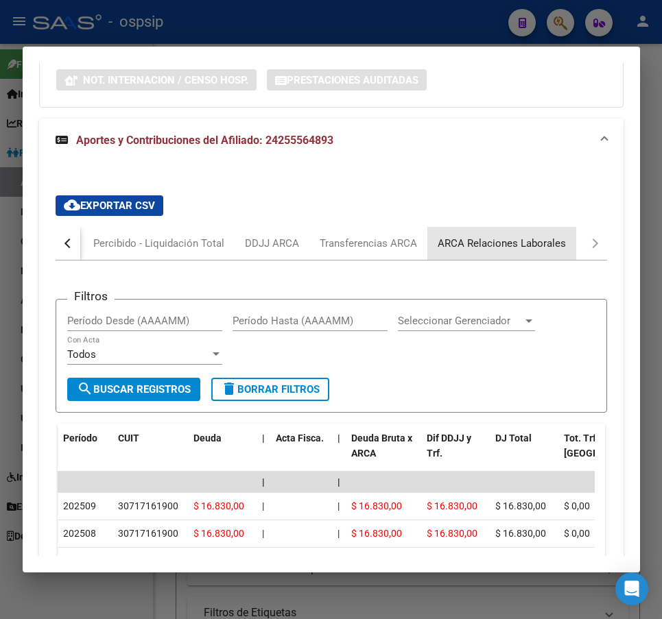
click at [511, 236] on div "ARCA Relaciones Laborales" at bounding box center [501, 243] width 128 height 15
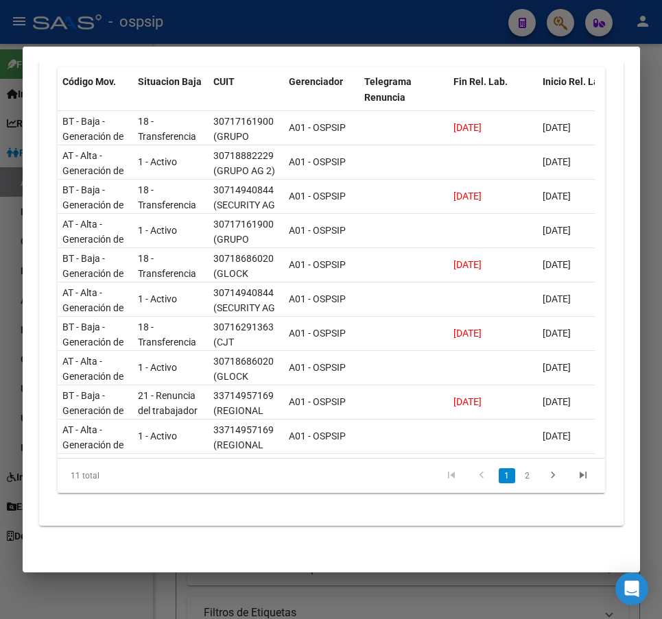
scroll to position [0, 55]
